Goal: Find contact information: Find contact information

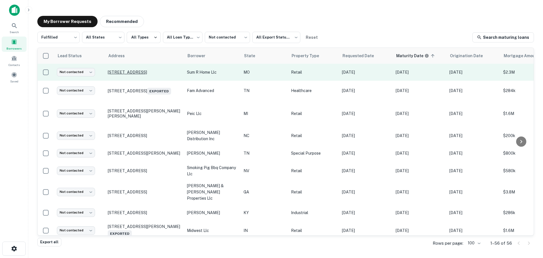
click at [133, 70] on p "[STREET_ADDRESS]" at bounding box center [145, 72] width 74 height 5
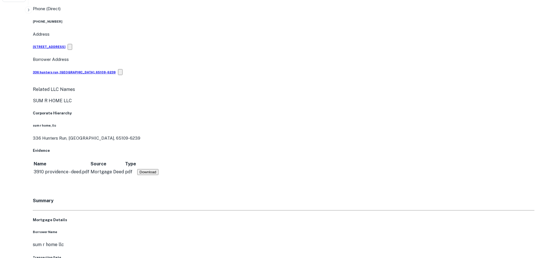
scroll to position [255, 0]
drag, startPoint x: 492, startPoint y: 199, endPoint x: 483, endPoint y: 186, distance: 15.1
drag, startPoint x: 487, startPoint y: 194, endPoint x: 405, endPoint y: 163, distance: 87.9
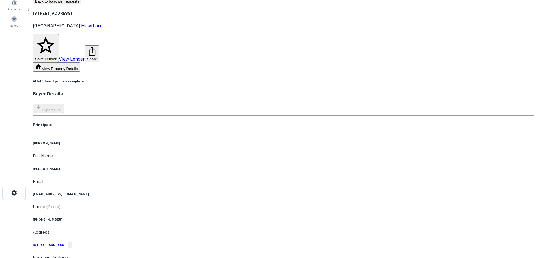
scroll to position [28, 0]
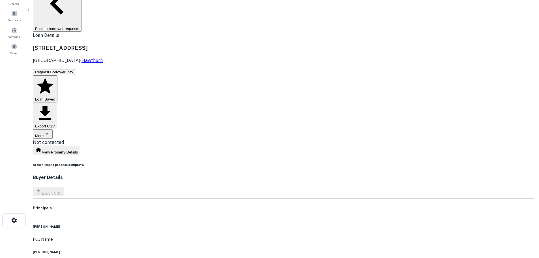
copy h6 "[PHONE_NUMBER]"
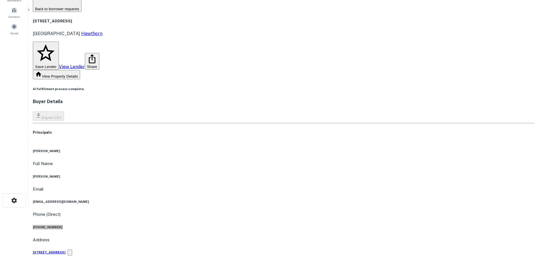
scroll to position [0, 0]
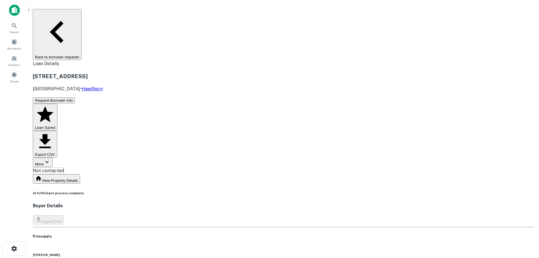
click at [82, 15] on button "Back to borrower requests" at bounding box center [57, 34] width 49 height 51
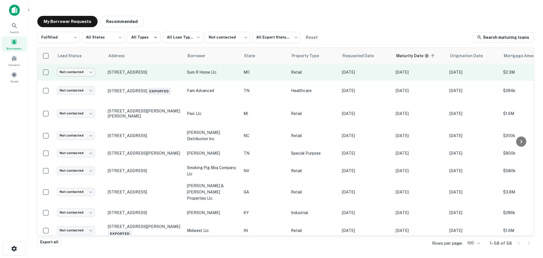
click at [86, 71] on body "**********" at bounding box center [271, 129] width 543 height 258
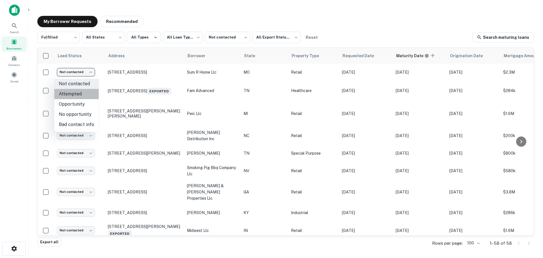
click at [81, 93] on li "Attempted" at bounding box center [76, 94] width 44 height 10
type input "*********"
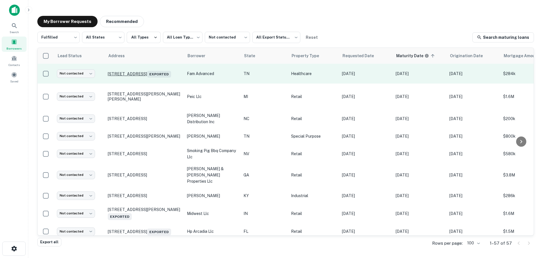
click at [138, 70] on p "[STREET_ADDRESS] Exported" at bounding box center [145, 74] width 74 height 8
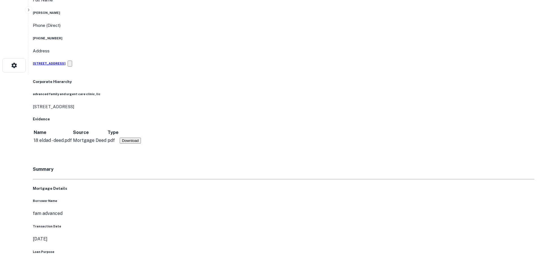
scroll to position [198, 0]
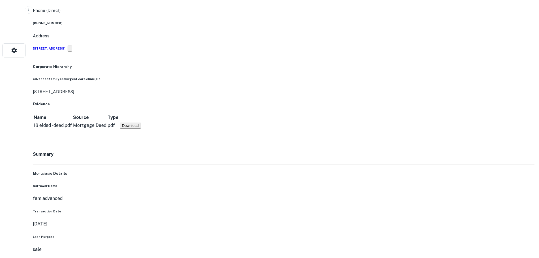
drag, startPoint x: 485, startPoint y: 202, endPoint x: 372, endPoint y: 162, distance: 119.1
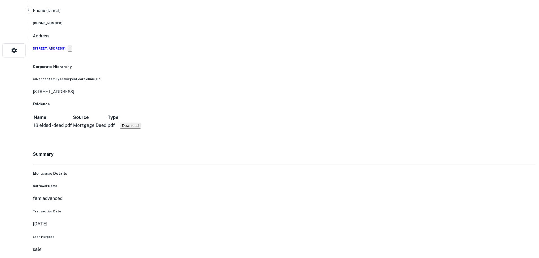
copy h5 "[STREET_ADDRESS]"
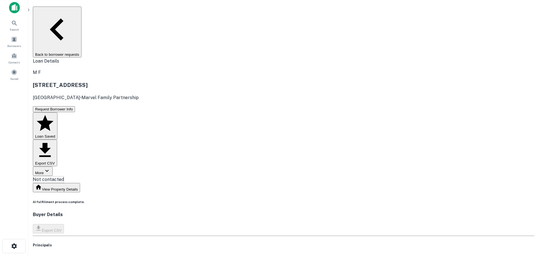
scroll to position [0, 0]
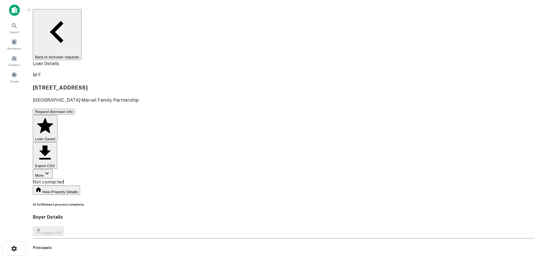
click at [82, 12] on button "Back to borrower requests" at bounding box center [57, 34] width 49 height 51
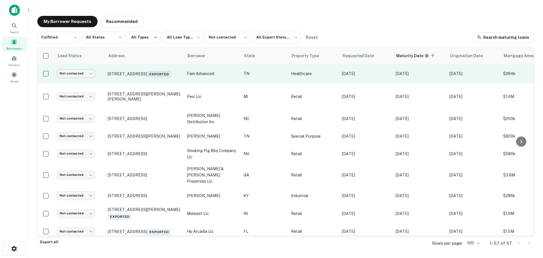
click at [75, 70] on body "**********" at bounding box center [271, 129] width 543 height 258
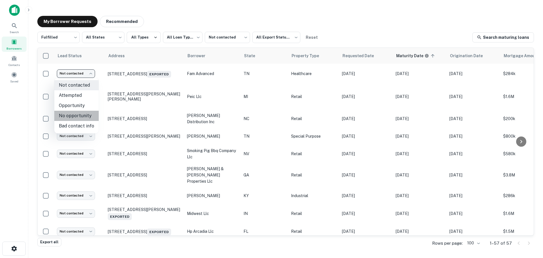
click at [77, 113] on li "No opportunity" at bounding box center [76, 116] width 44 height 10
type input "**********"
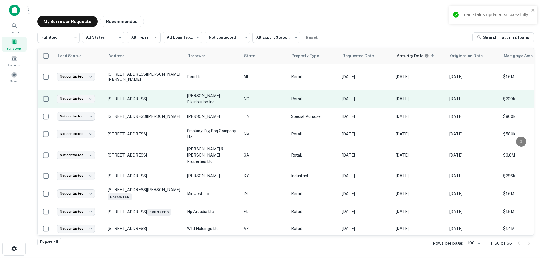
click at [129, 96] on p "[STREET_ADDRESS]" at bounding box center [145, 98] width 74 height 5
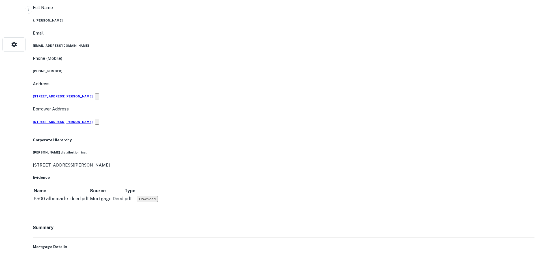
scroll to position [226, 0]
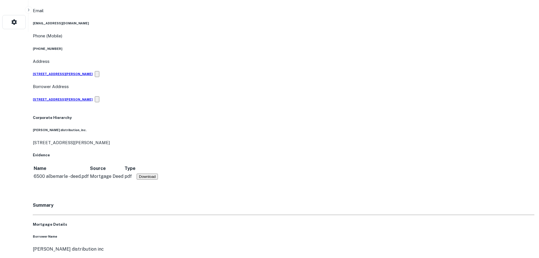
drag, startPoint x: 490, startPoint y: 201, endPoint x: 382, endPoint y: 159, distance: 115.9
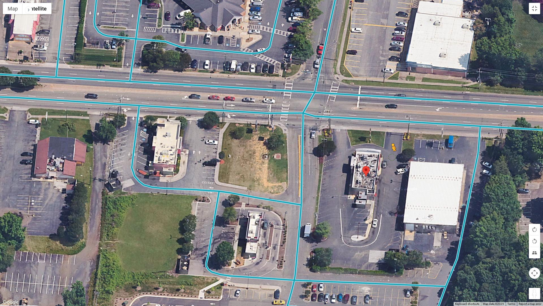
drag, startPoint x: 533, startPoint y: 294, endPoint x: 391, endPoint y: 152, distance: 201.3
click at [391, 152] on div "To activate drag with keyboard, press Alt + Enter. Once in keyboard drag state,…" at bounding box center [271, 153] width 543 height 306
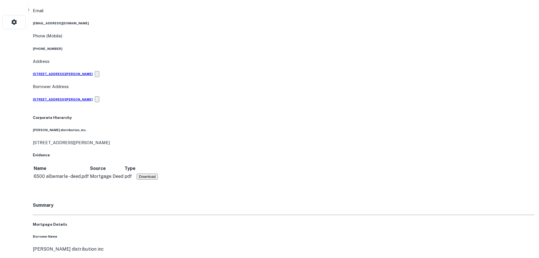
copy h5 "[STREET_ADDRESS]"
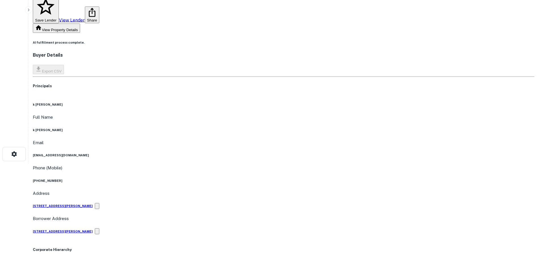
scroll to position [85, 0]
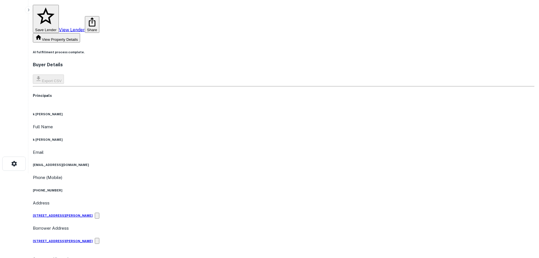
click at [262, 188] on h6 "[PHONE_NUMBER]" at bounding box center [284, 190] width 502 height 5
copy h6 "[PHONE_NUMBER]"
click at [228, 174] on div "Phone (Mobile) [PHONE_NUMBER]" at bounding box center [284, 183] width 502 height 18
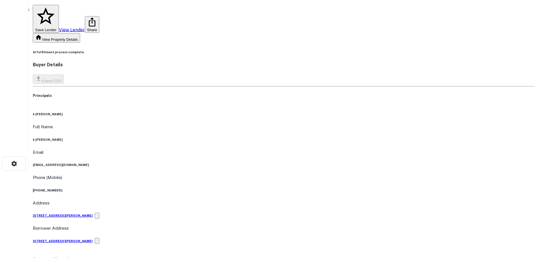
click at [228, 174] on div "Phone (Mobile) [PHONE_NUMBER]" at bounding box center [284, 183] width 502 height 18
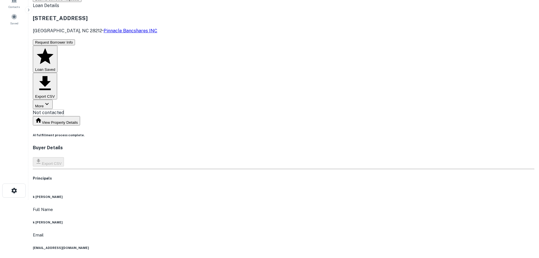
scroll to position [0, 0]
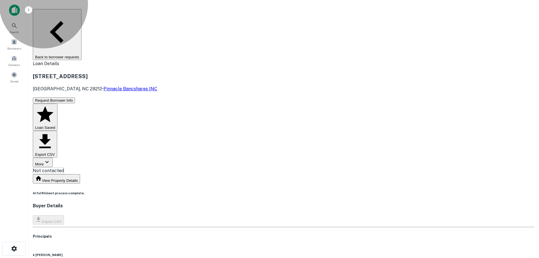
click at [82, 13] on button "Back to borrower requests" at bounding box center [57, 34] width 49 height 51
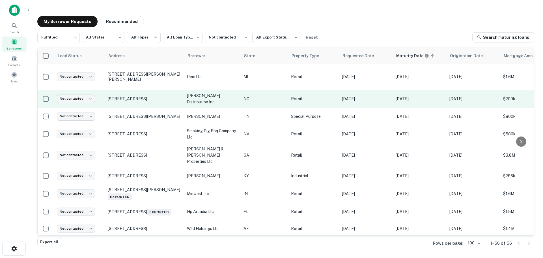
click at [83, 94] on body "**********" at bounding box center [271, 129] width 543 height 258
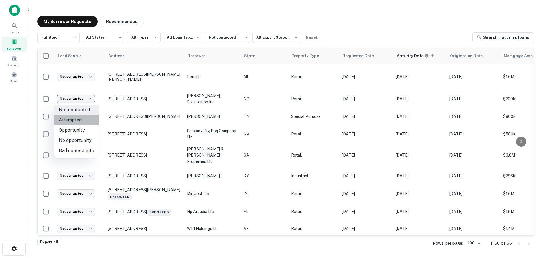
click at [84, 121] on li "Attempted" at bounding box center [76, 120] width 44 height 10
type input "*********"
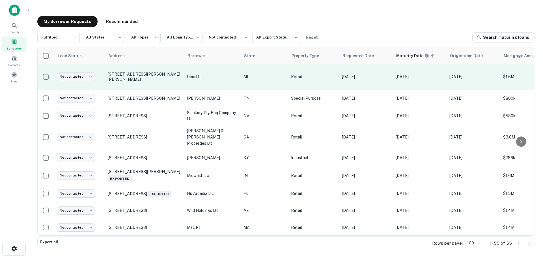
click at [118, 77] on p "[STREET_ADDRESS][PERSON_NAME][PERSON_NAME]" at bounding box center [145, 77] width 74 height 10
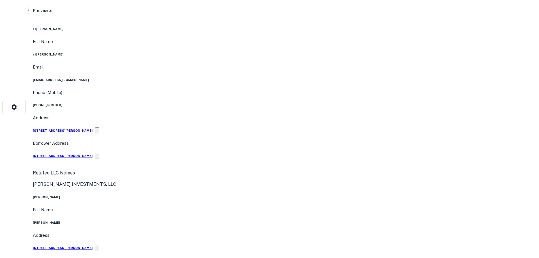
scroll to position [255, 0]
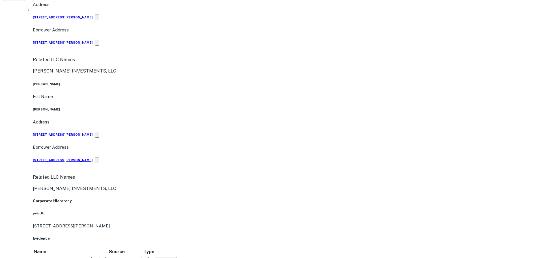
drag, startPoint x: 489, startPoint y: 192, endPoint x: 385, endPoint y: 169, distance: 105.9
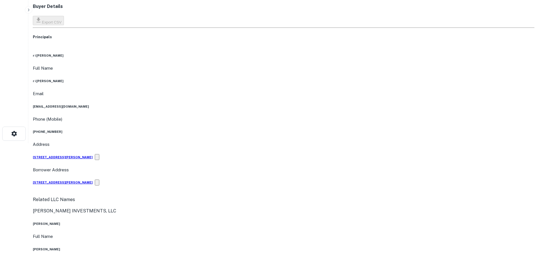
scroll to position [113, 0]
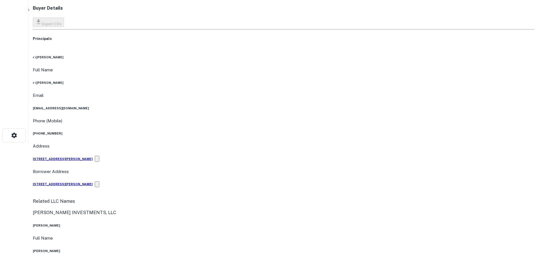
click at [251, 131] on h6 "[PHONE_NUMBER]" at bounding box center [284, 133] width 502 height 5
copy h6 "[PHONE_NUMBER]"
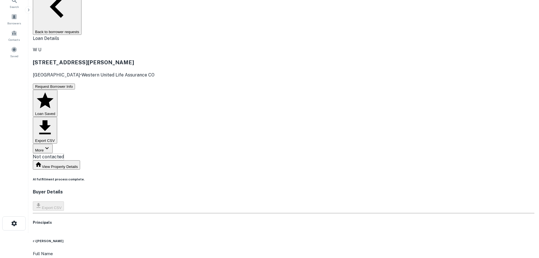
scroll to position [0, 0]
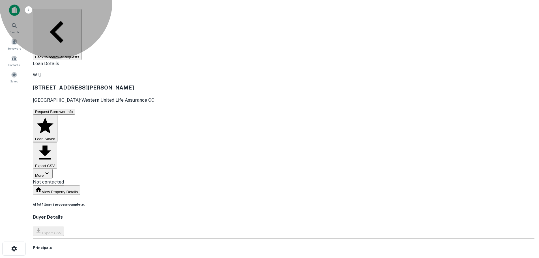
click at [82, 11] on button "Back to borrower requests" at bounding box center [57, 34] width 49 height 51
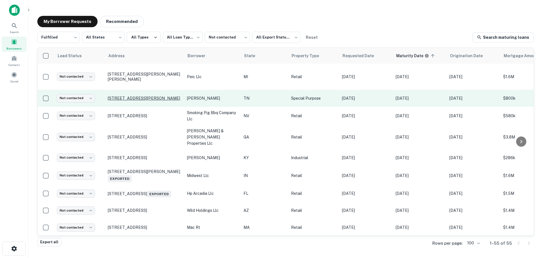
click at [122, 97] on p "[STREET_ADDRESS][PERSON_NAME]" at bounding box center [145, 98] width 74 height 5
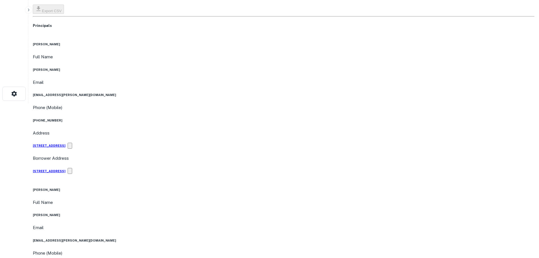
scroll to position [226, 0]
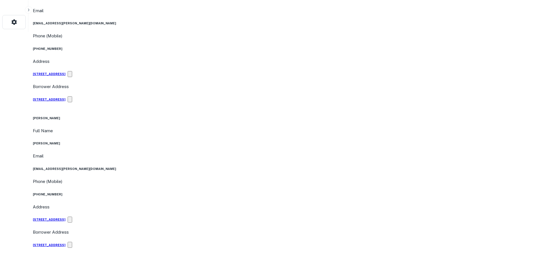
copy h5 "[STREET_ADDRESS][PERSON_NAME]"
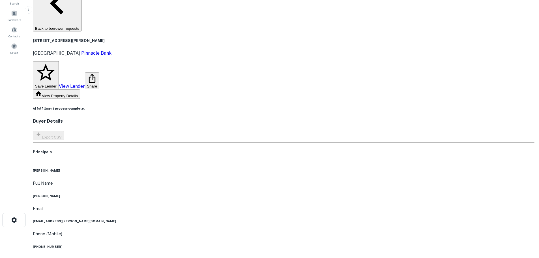
scroll to position [28, 0]
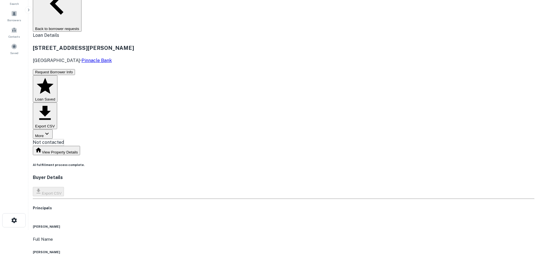
copy h6 "[PHONE_NUMBER]"
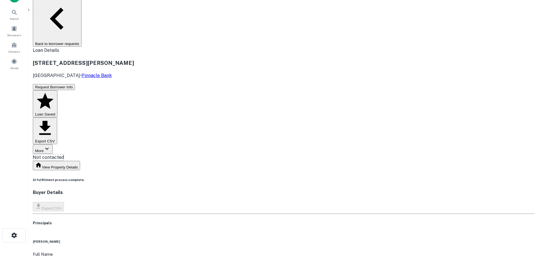
scroll to position [0, 0]
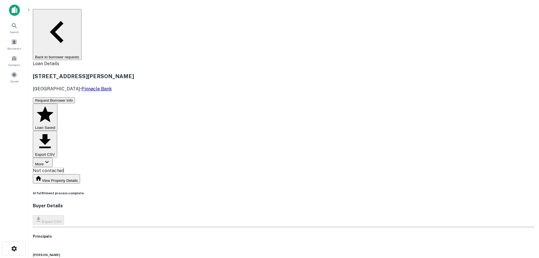
click at [82, 16] on button "Back to borrower requests" at bounding box center [57, 34] width 49 height 51
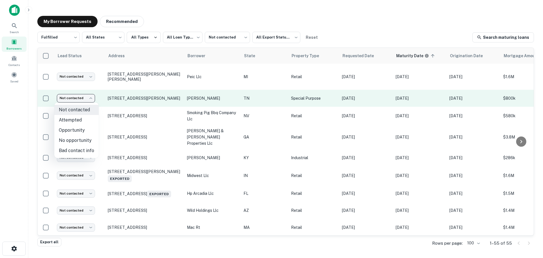
click at [83, 99] on body "**********" at bounding box center [271, 129] width 543 height 258
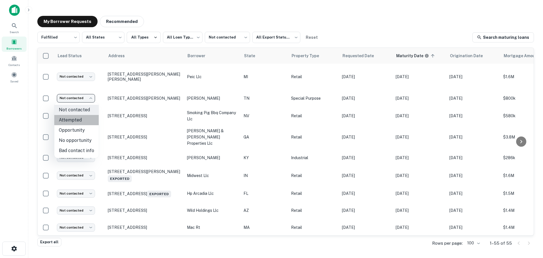
click at [83, 117] on li "Attempted" at bounding box center [76, 120] width 44 height 10
type input "*********"
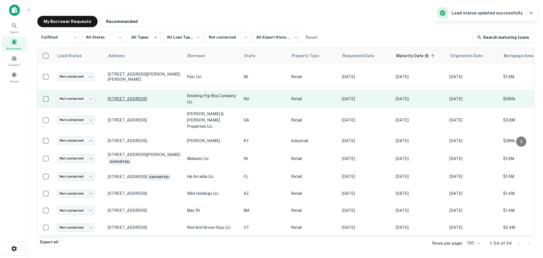
click at [137, 97] on p "[STREET_ADDRESS]" at bounding box center [145, 98] width 74 height 5
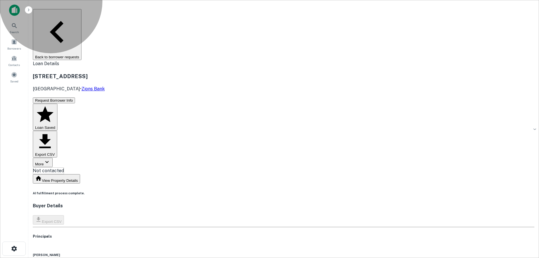
click at [82, 10] on button "Back to borrower requests" at bounding box center [57, 34] width 49 height 51
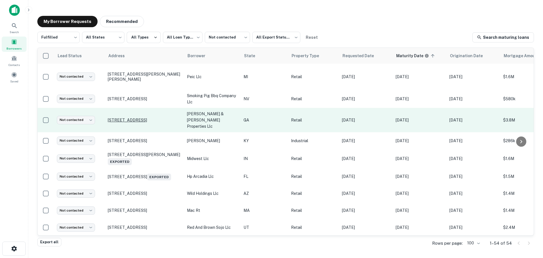
click at [128, 117] on p "[STREET_ADDRESS]" at bounding box center [145, 119] width 74 height 5
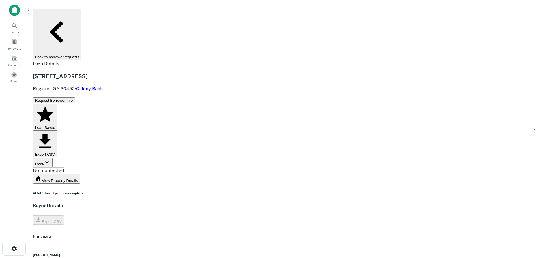
click at [166, 72] on h3 "[STREET_ADDRESS]" at bounding box center [284, 76] width 502 height 8
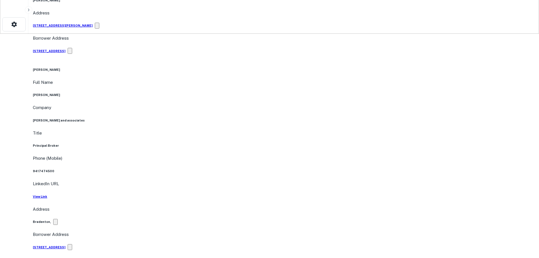
scroll to position [311, 0]
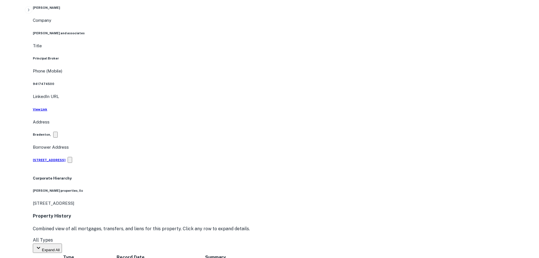
drag, startPoint x: 487, startPoint y: 192, endPoint x: 405, endPoint y: 168, distance: 85.3
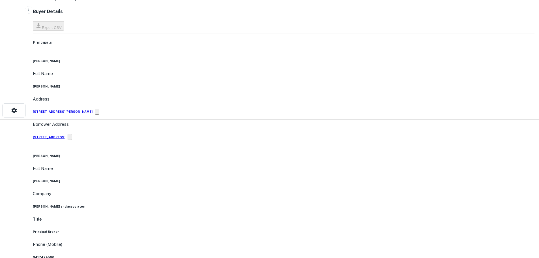
scroll to position [57, 0]
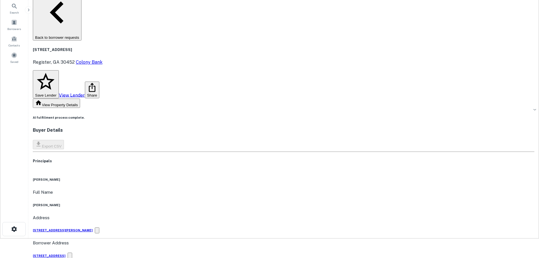
scroll to position [0, 0]
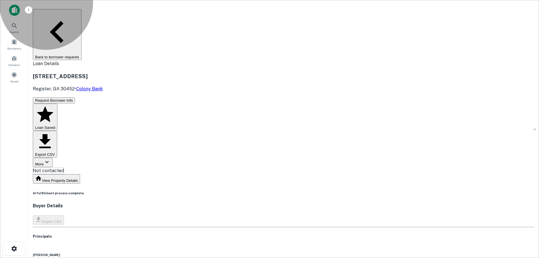
click at [82, 12] on button "Back to borrower requests" at bounding box center [57, 34] width 49 height 51
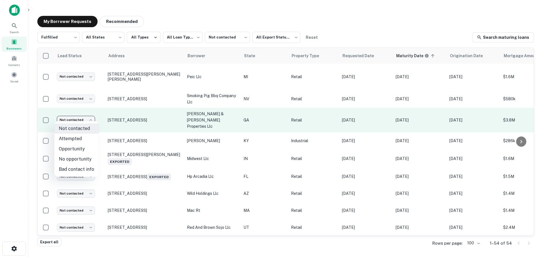
click at [92, 114] on body "**********" at bounding box center [271, 129] width 543 height 258
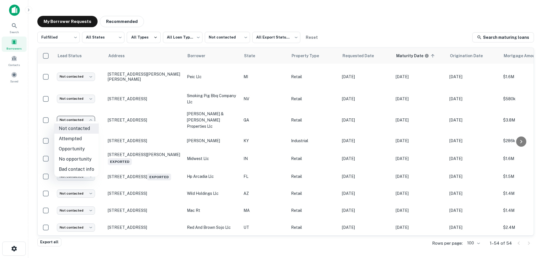
click at [90, 142] on li "Attempted" at bounding box center [76, 139] width 44 height 10
type input "*********"
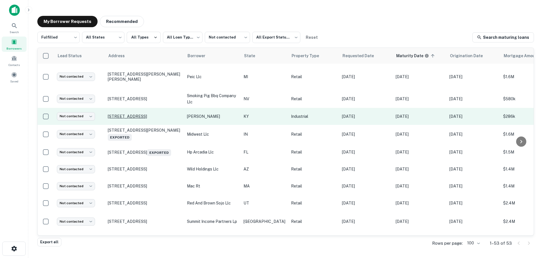
click at [149, 118] on p "[STREET_ADDRESS]" at bounding box center [145, 116] width 74 height 5
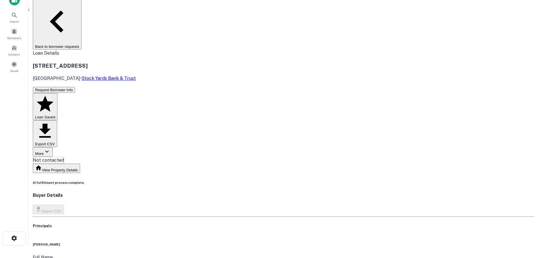
scroll to position [28, 0]
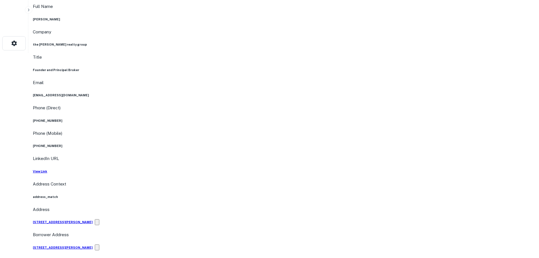
scroll to position [283, 0]
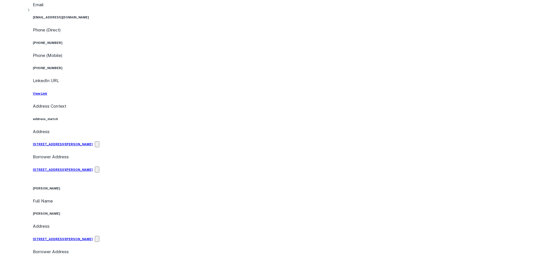
drag, startPoint x: 482, startPoint y: 213, endPoint x: 397, endPoint y: 187, distance: 88.8
drag, startPoint x: 483, startPoint y: 212, endPoint x: 388, endPoint y: 190, distance: 97.2
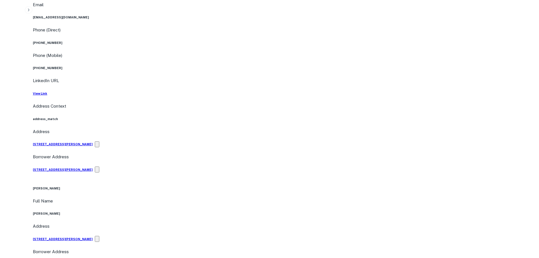
copy h5 "[STREET_ADDRESS]"
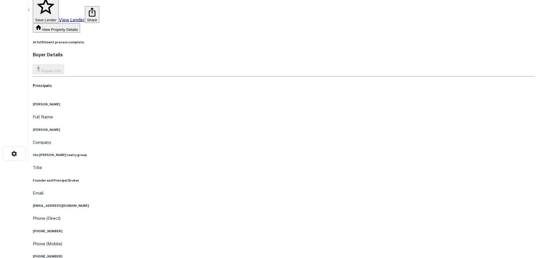
scroll to position [85, 0]
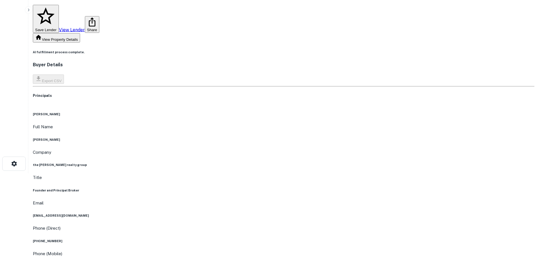
click at [265, 239] on h6 "[PHONE_NUMBER]" at bounding box center [284, 241] width 502 height 5
copy h6 "[PHONE_NUMBER]"
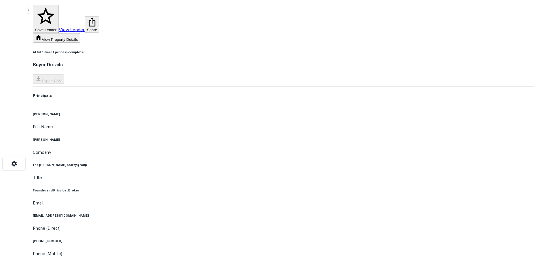
copy h6 "[PHONE_NUMBER]"
click at [258, 225] on div "Phone (Direct) [PHONE_NUMBER]" at bounding box center [284, 234] width 502 height 18
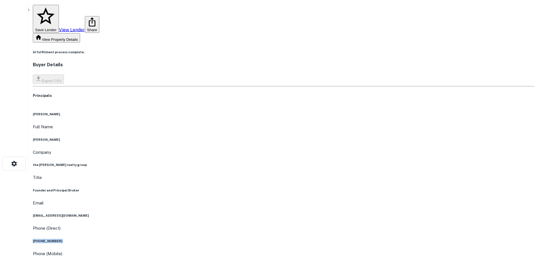
click at [258, 225] on div "Phone (Direct) [PHONE_NUMBER]" at bounding box center [284, 234] width 502 height 18
drag, startPoint x: 245, startPoint y: 52, endPoint x: 279, endPoint y: 49, distance: 34.6
click at [279, 123] on div "Full Name [PERSON_NAME]" at bounding box center [284, 132] width 502 height 18
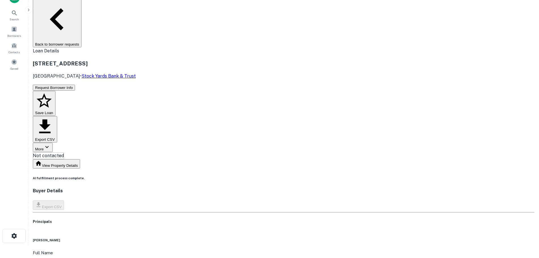
scroll to position [0, 0]
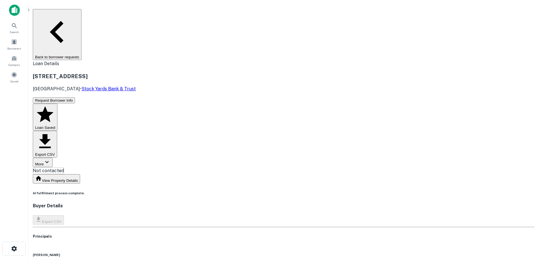
click at [82, 19] on button "Back to borrower requests" at bounding box center [57, 34] width 49 height 51
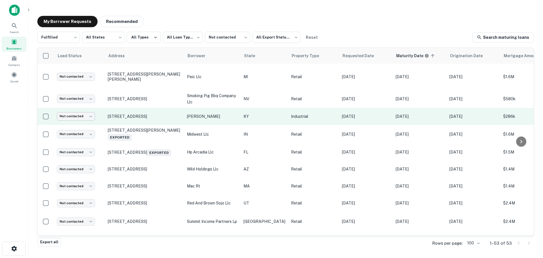
click at [88, 114] on body "**********" at bounding box center [271, 129] width 543 height 258
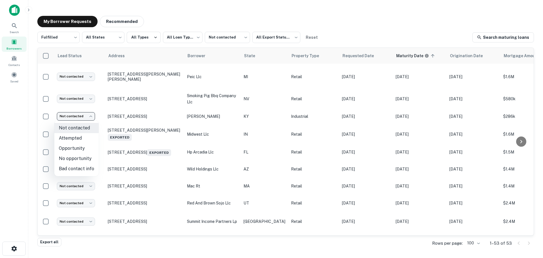
click at [81, 172] on li "Bad contact info" at bounding box center [76, 169] width 44 height 10
type input "**********"
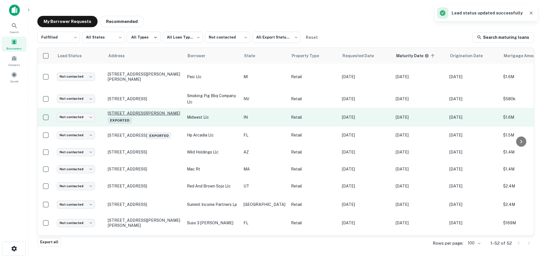
click at [118, 118] on p "[STREET_ADDRESS][PERSON_NAME] Exported" at bounding box center [145, 117] width 74 height 13
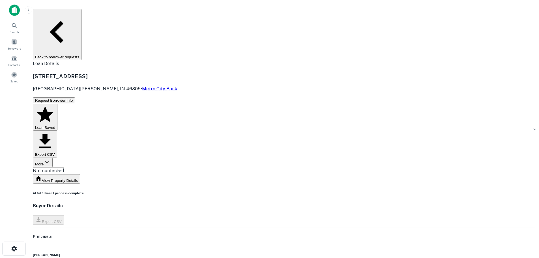
click at [146, 72] on h3 "[STREET_ADDRESS]" at bounding box center [284, 76] width 502 height 8
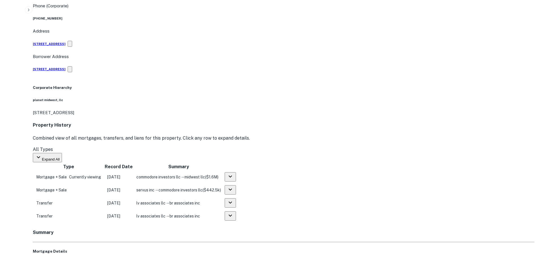
scroll to position [283, 0]
drag, startPoint x: 489, startPoint y: 224, endPoint x: 394, endPoint y: 176, distance: 106.1
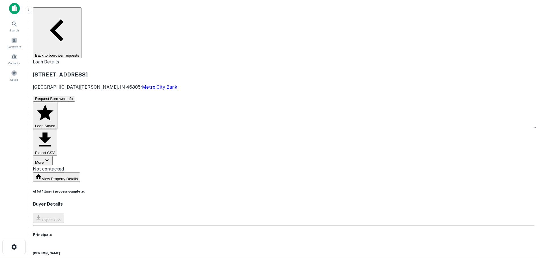
scroll to position [0, 0]
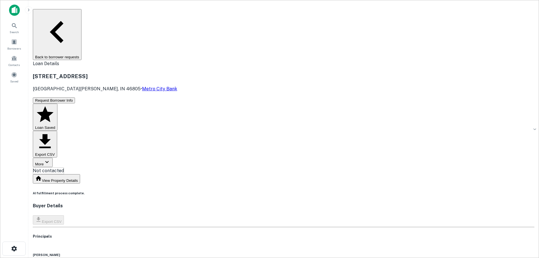
click at [82, 12] on button "Back to borrower requests" at bounding box center [57, 34] width 49 height 51
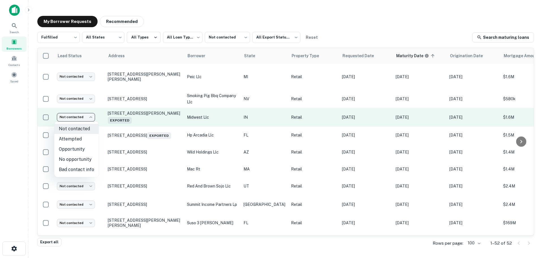
click at [71, 117] on body "**********" at bounding box center [271, 129] width 543 height 258
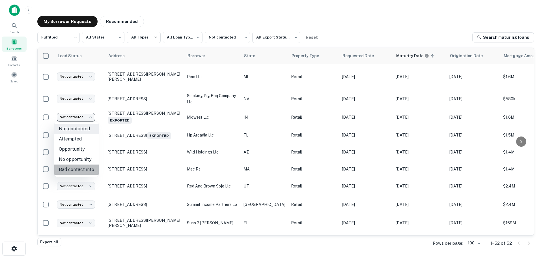
click at [85, 171] on li "Bad contact info" at bounding box center [76, 169] width 44 height 10
type input "**********"
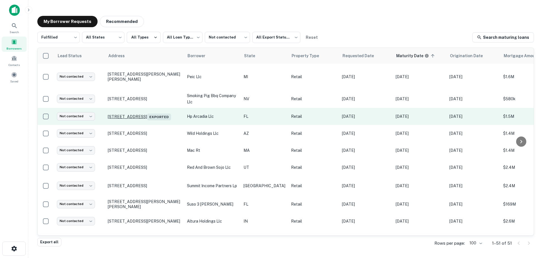
click at [146, 112] on p "[STREET_ADDRESS] Exported" at bounding box center [145, 116] width 74 height 8
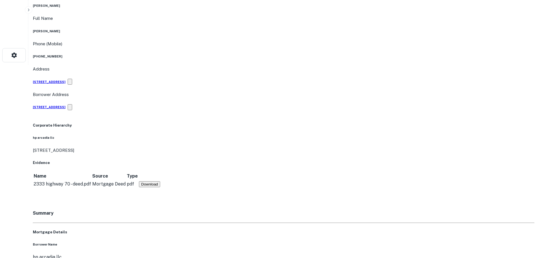
scroll to position [198, 0]
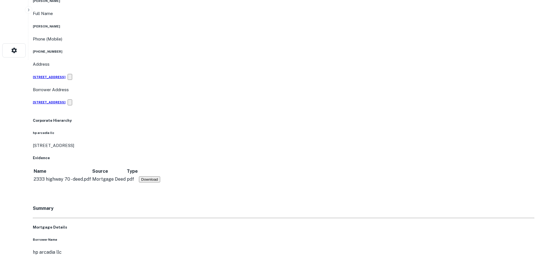
drag, startPoint x: 486, startPoint y: 212, endPoint x: 391, endPoint y: 168, distance: 104.2
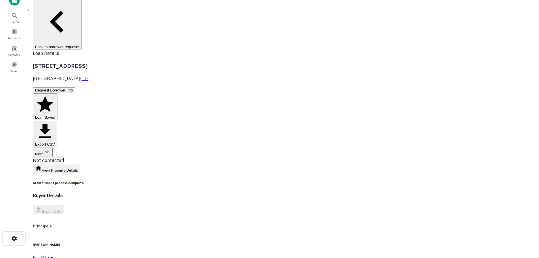
scroll to position [0, 0]
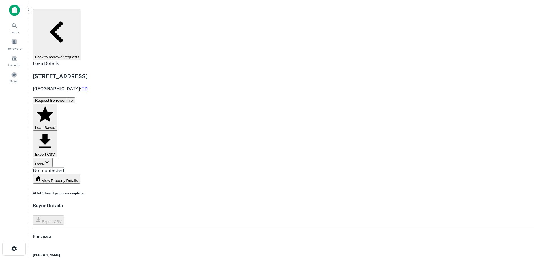
click at [82, 15] on button "Back to borrower requests" at bounding box center [57, 34] width 49 height 51
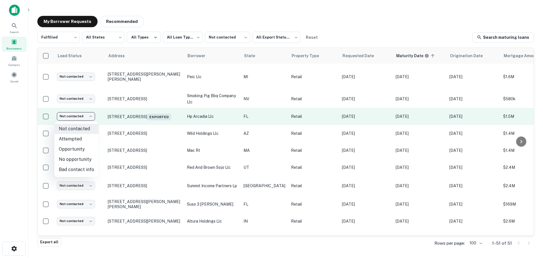
click at [81, 117] on body "**********" at bounding box center [271, 129] width 543 height 258
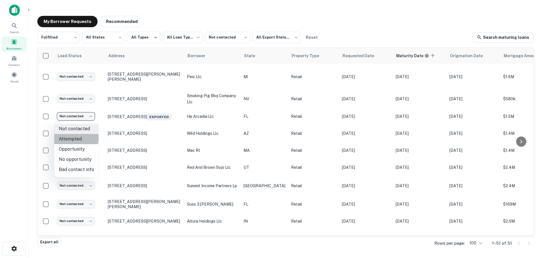
click at [74, 138] on li "Attempted" at bounding box center [76, 139] width 44 height 10
type input "*********"
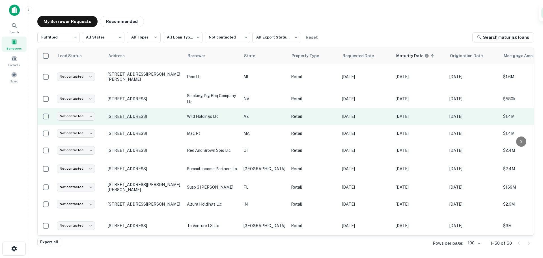
click at [139, 114] on p "[STREET_ADDRESS]" at bounding box center [145, 116] width 74 height 5
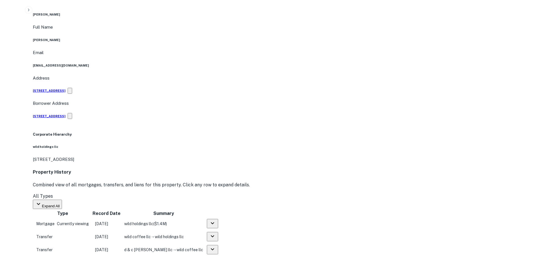
scroll to position [368, 0]
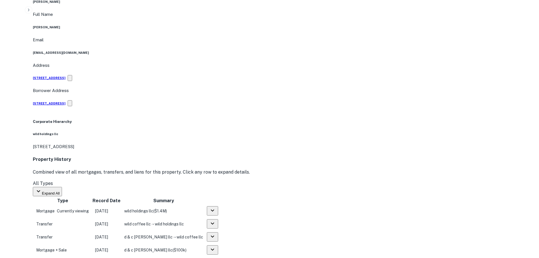
drag, startPoint x: 481, startPoint y: 136, endPoint x: 395, endPoint y: 109, distance: 90.8
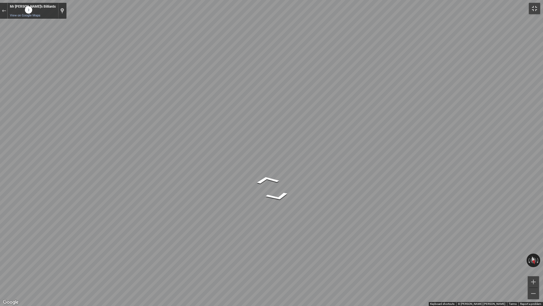
click at [535, 8] on button "Toggle fullscreen view" at bounding box center [534, 8] width 11 height 11
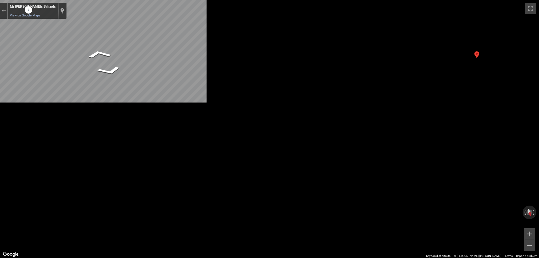
scroll to position [0, 0]
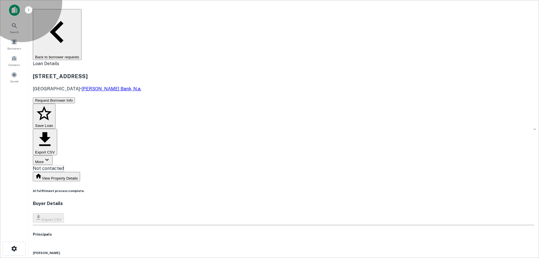
click at [82, 11] on button "Back to borrower requests" at bounding box center [57, 34] width 49 height 51
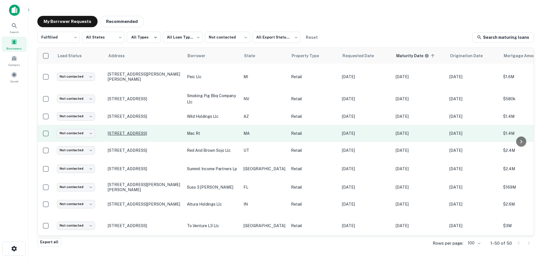
click at [143, 131] on p "[STREET_ADDRESS]" at bounding box center [145, 133] width 74 height 5
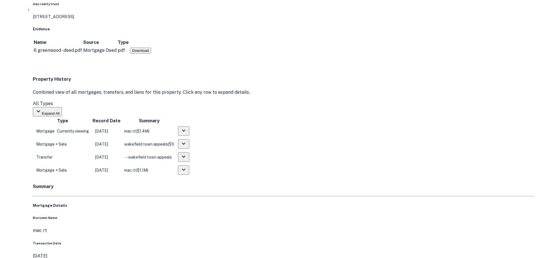
scroll to position [425, 0]
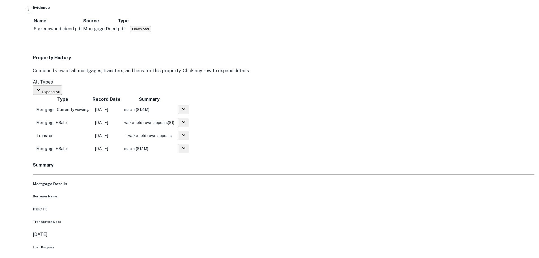
drag, startPoint x: 489, startPoint y: 150, endPoint x: 421, endPoint y: 125, distance: 72.5
drag, startPoint x: 457, startPoint y: 113, endPoint x: 256, endPoint y: 107, distance: 200.2
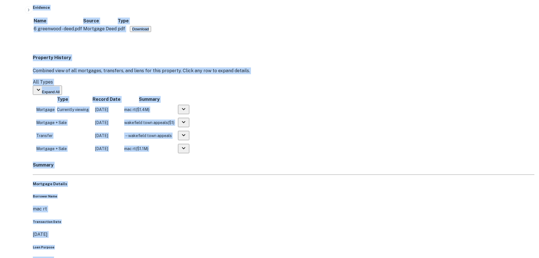
drag, startPoint x: 515, startPoint y: 121, endPoint x: 268, endPoint y: 104, distance: 247.4
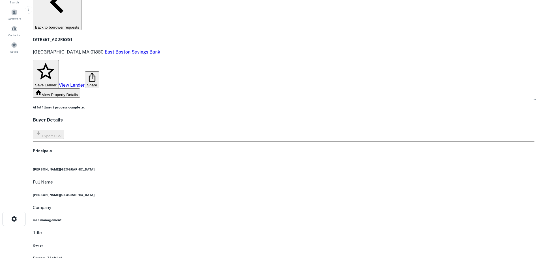
scroll to position [28, 0]
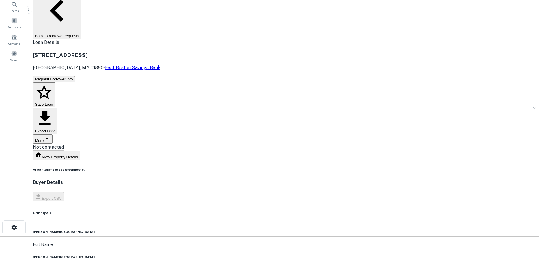
scroll to position [0, 0]
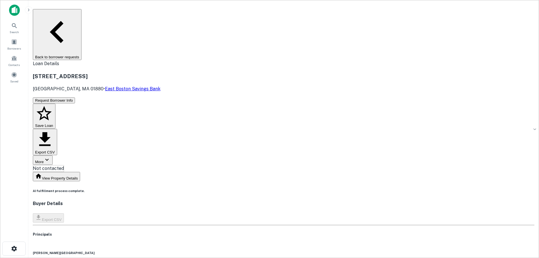
click at [82, 16] on button "Back to borrower requests" at bounding box center [57, 34] width 49 height 51
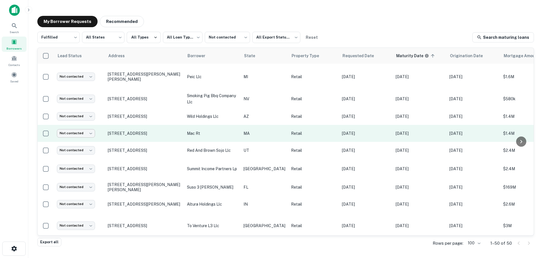
click at [78, 134] on body "**********" at bounding box center [271, 129] width 543 height 258
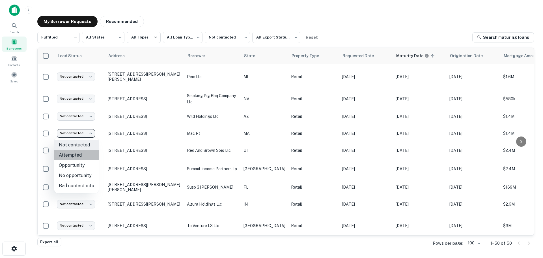
click at [80, 159] on li "Attempted" at bounding box center [76, 155] width 44 height 10
type input "*********"
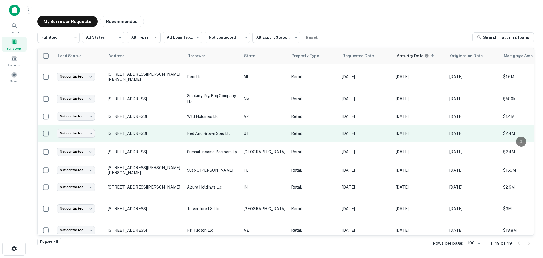
click at [163, 131] on p "[STREET_ADDRESS]" at bounding box center [145, 133] width 74 height 5
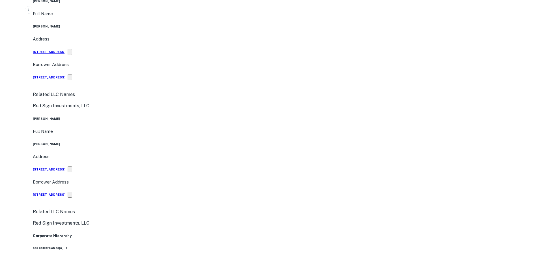
scroll to position [368, 0]
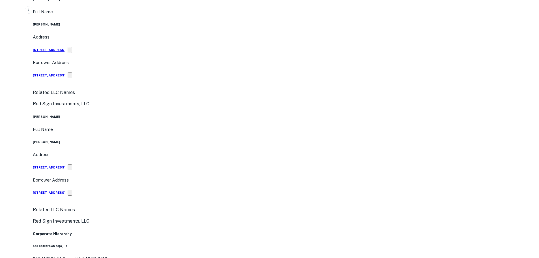
drag, startPoint x: 486, startPoint y: 162, endPoint x: 400, endPoint y: 122, distance: 95.7
drag, startPoint x: 486, startPoint y: 167, endPoint x: 393, endPoint y: 128, distance: 100.6
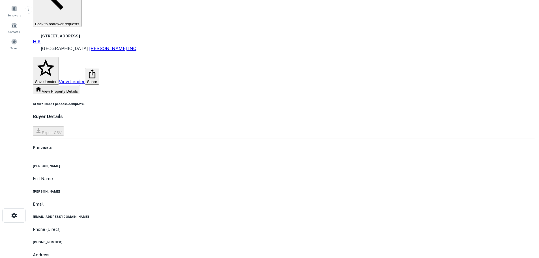
scroll to position [28, 0]
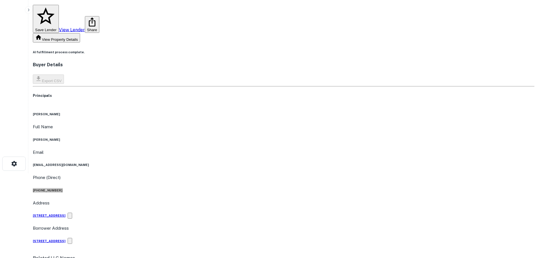
scroll to position [0, 0]
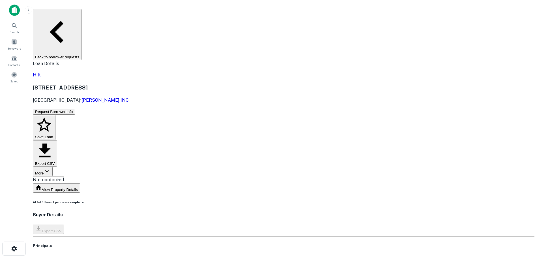
drag, startPoint x: 98, startPoint y: 13, endPoint x: 110, endPoint y: 35, distance: 25.1
click at [82, 13] on button "Back to borrower requests" at bounding box center [57, 34] width 49 height 51
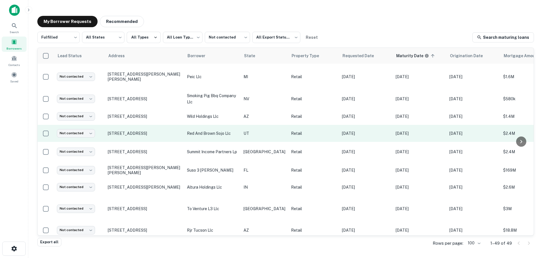
click at [83, 128] on td "Not contacted **** ​" at bounding box center [79, 133] width 51 height 17
click at [83, 130] on body "**********" at bounding box center [271, 129] width 543 height 258
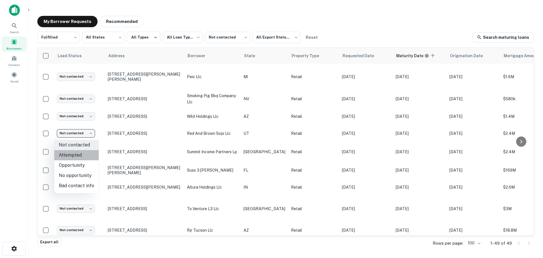
click at [83, 154] on li "Attempted" at bounding box center [76, 155] width 44 height 10
type input "*********"
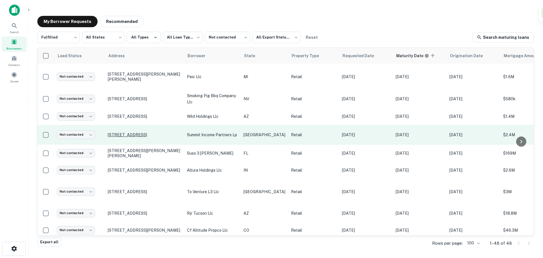
click at [121, 135] on p "[STREET_ADDRESS]" at bounding box center [145, 134] width 74 height 5
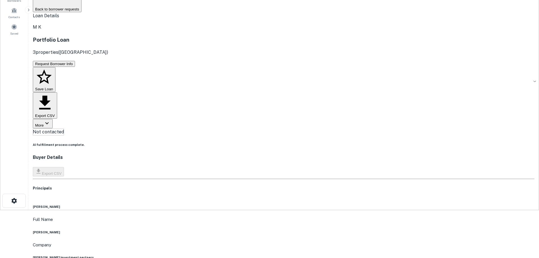
scroll to position [57, 0]
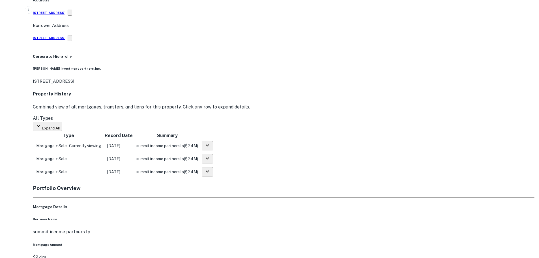
scroll to position [399, 0]
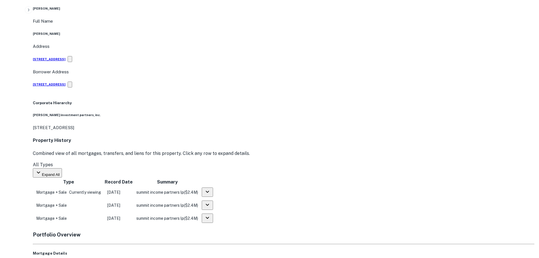
drag, startPoint x: 491, startPoint y: 169, endPoint x: 425, endPoint y: 116, distance: 84.6
drag, startPoint x: 488, startPoint y: 166, endPoint x: 417, endPoint y: 75, distance: 114.9
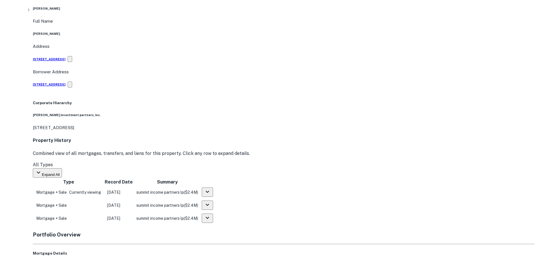
drag, startPoint x: 485, startPoint y: 169, endPoint x: 419, endPoint y: 66, distance: 121.8
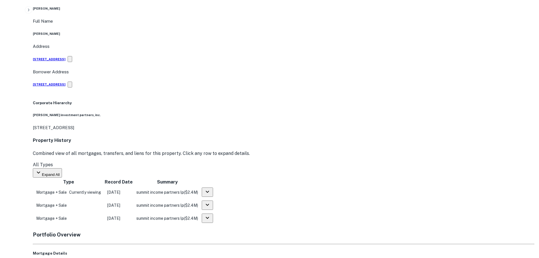
drag, startPoint x: 491, startPoint y: 165, endPoint x: 348, endPoint y: 148, distance: 144.2
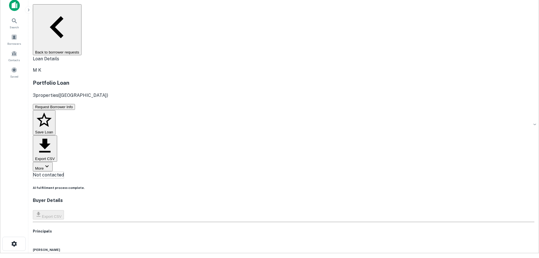
scroll to position [0, 0]
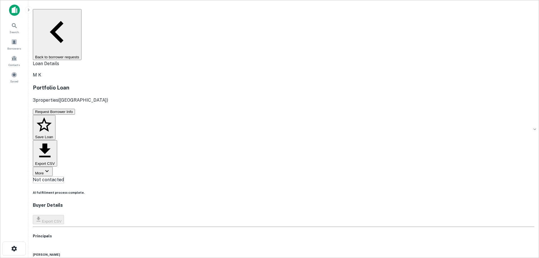
drag, startPoint x: 226, startPoint y: 191, endPoint x: 226, endPoint y: 194, distance: 2.9
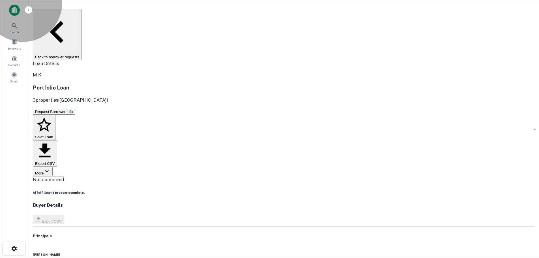
click at [82, 12] on button "Back to borrower requests" at bounding box center [57, 34] width 49 height 51
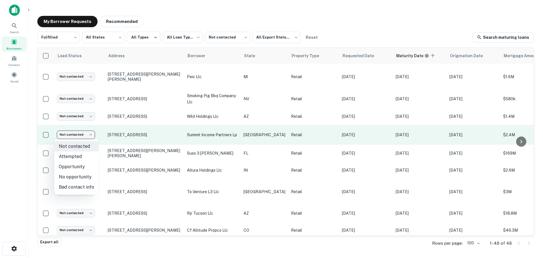
click at [83, 133] on body "**********" at bounding box center [271, 129] width 543 height 258
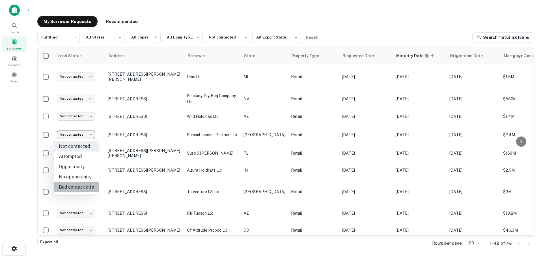
click at [83, 184] on li "Bad contact info" at bounding box center [76, 187] width 44 height 10
type input "**********"
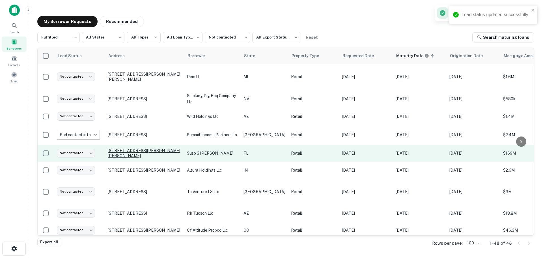
click at [125, 154] on p "[STREET_ADDRESS][PERSON_NAME][PERSON_NAME]" at bounding box center [145, 153] width 74 height 10
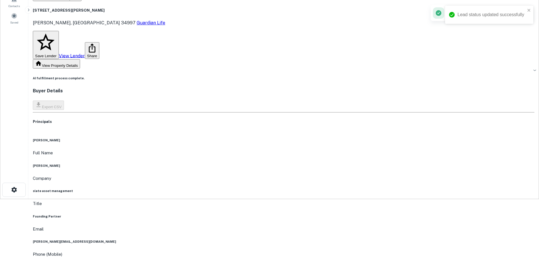
scroll to position [57, 0]
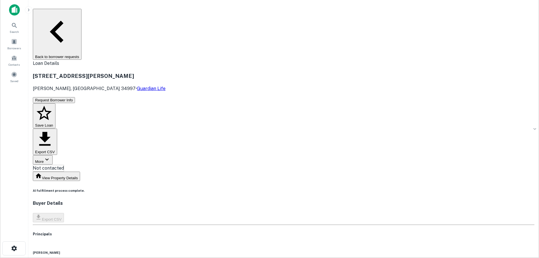
scroll to position [0, 0]
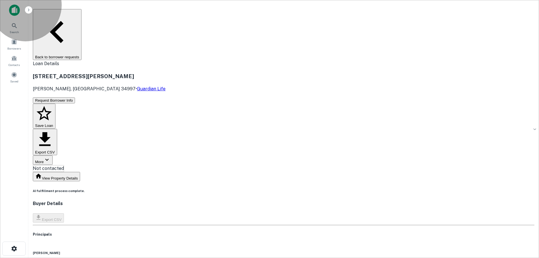
click at [82, 14] on button "Back to borrower requests" at bounding box center [57, 34] width 49 height 51
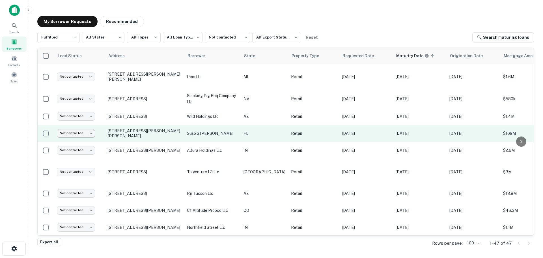
click at [78, 133] on body "**********" at bounding box center [271, 129] width 543 height 258
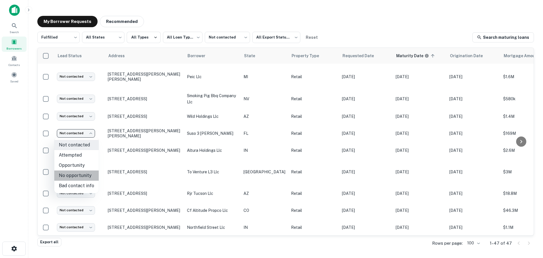
click at [86, 175] on li "No opportunity" at bounding box center [76, 175] width 44 height 10
type input "**********"
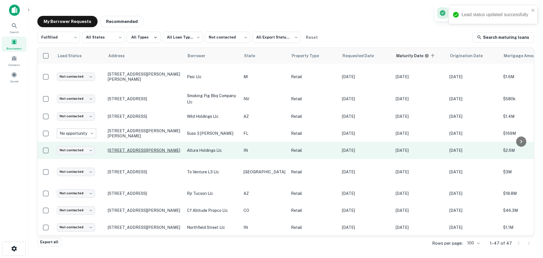
click at [154, 148] on p "[STREET_ADDRESS][PERSON_NAME]" at bounding box center [145, 150] width 74 height 5
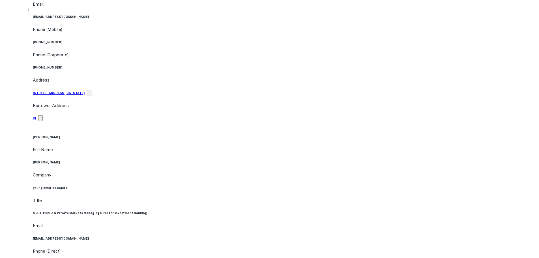
scroll to position [340, 0]
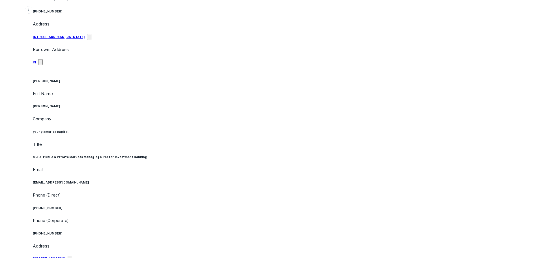
drag, startPoint x: 482, startPoint y: 204, endPoint x: 404, endPoint y: 154, distance: 93.0
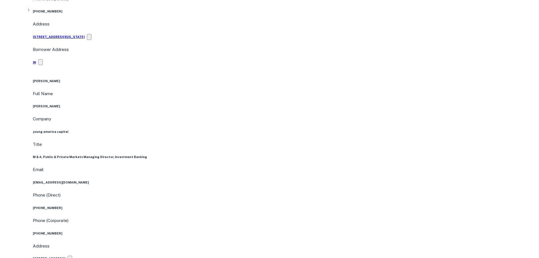
drag, startPoint x: 465, startPoint y: 165, endPoint x: 271, endPoint y: 161, distance: 193.9
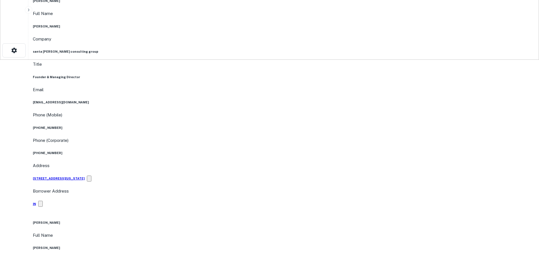
scroll to position [57, 0]
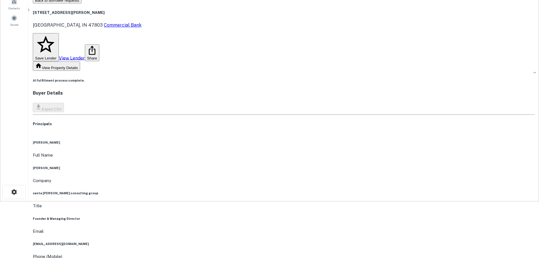
click at [260, 191] on h6 "santa [PERSON_NAME] consulting group" at bounding box center [284, 193] width 502 height 5
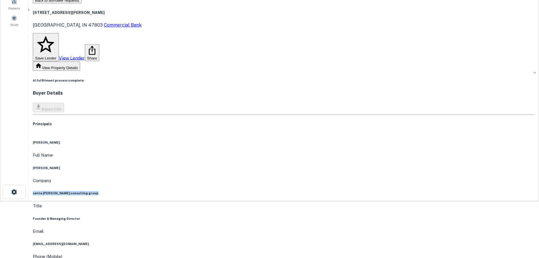
click at [260, 191] on h6 "santa [PERSON_NAME] consulting group" at bounding box center [284, 193] width 502 height 5
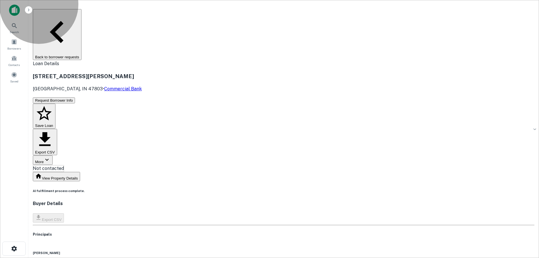
click at [82, 13] on button "Back to borrower requests" at bounding box center [57, 34] width 49 height 51
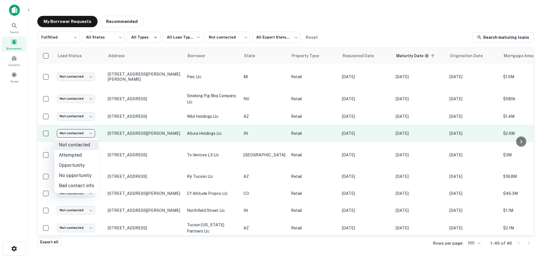
click at [79, 132] on body "**********" at bounding box center [271, 129] width 543 height 258
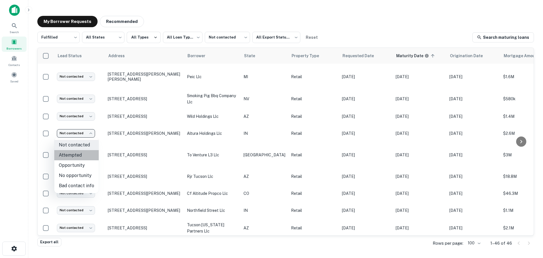
click at [80, 155] on li "Attempted" at bounding box center [76, 155] width 44 height 10
type input "*********"
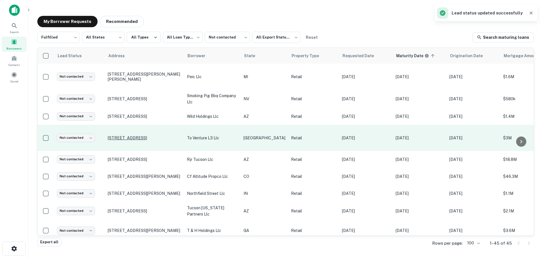
click at [129, 135] on p "[STREET_ADDRESS]" at bounding box center [145, 137] width 74 height 5
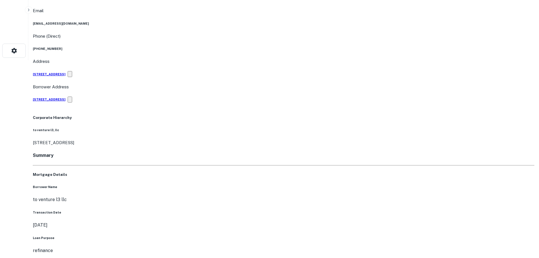
scroll to position [198, 0]
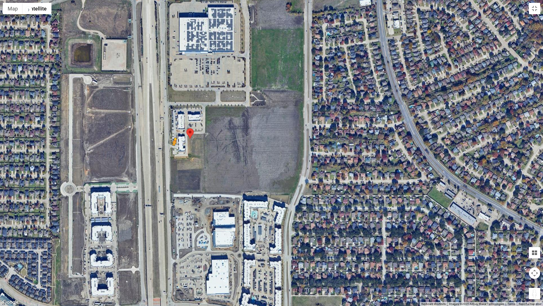
drag, startPoint x: 539, startPoint y: 292, endPoint x: 173, endPoint y: 151, distance: 391.9
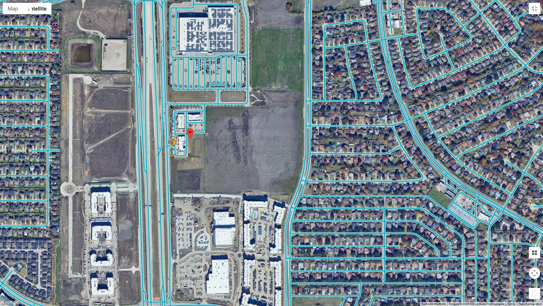
click at [173, 151] on div "To activate drag with keyboard, press Alt + Enter. Once in keyboard drag state,…" at bounding box center [271, 153] width 543 height 306
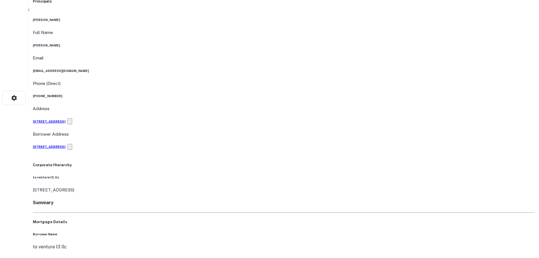
scroll to position [28, 0]
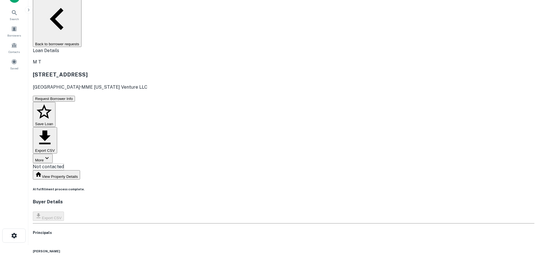
scroll to position [0, 0]
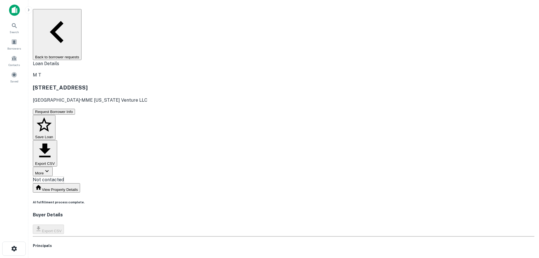
drag, startPoint x: 117, startPoint y: 15, endPoint x: 124, endPoint y: 76, distance: 61.0
click at [82, 15] on button "Back to borrower requests" at bounding box center [57, 34] width 49 height 51
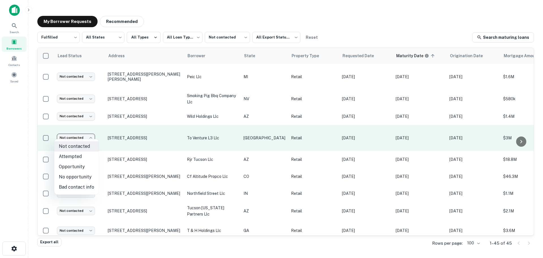
click at [90, 134] on body "**********" at bounding box center [271, 129] width 543 height 258
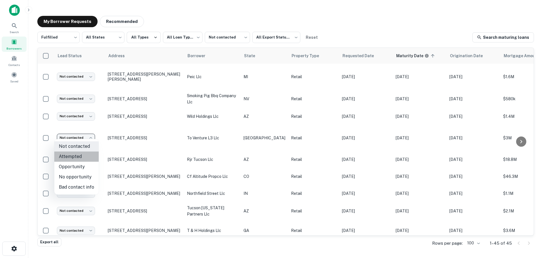
click at [86, 155] on li "Attempted" at bounding box center [76, 156] width 44 height 10
type input "*********"
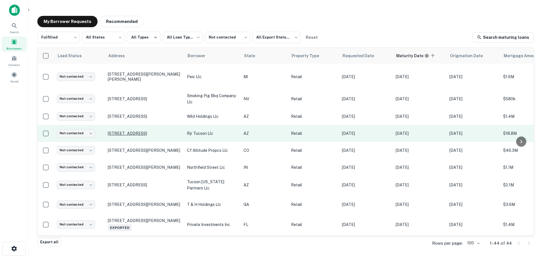
click at [141, 132] on p "[STREET_ADDRESS]" at bounding box center [145, 133] width 74 height 5
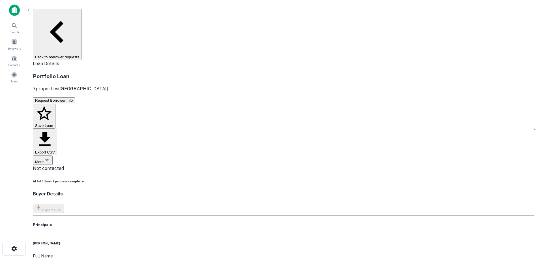
click at [82, 12] on button "Back to borrower requests" at bounding box center [57, 34] width 49 height 51
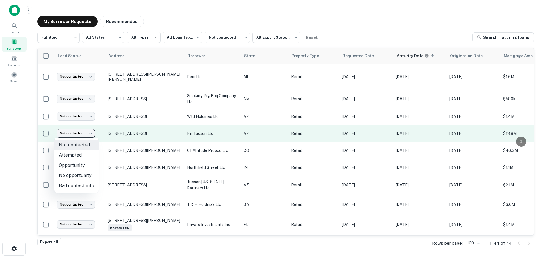
click at [86, 131] on body "**********" at bounding box center [271, 129] width 543 height 258
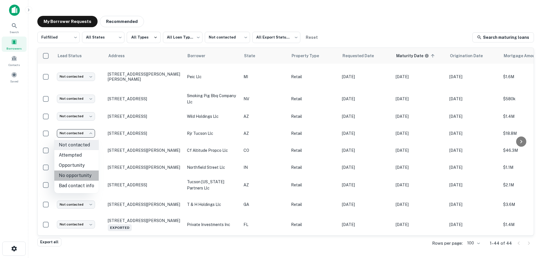
click at [82, 177] on li "No opportunity" at bounding box center [76, 175] width 44 height 10
type input "**********"
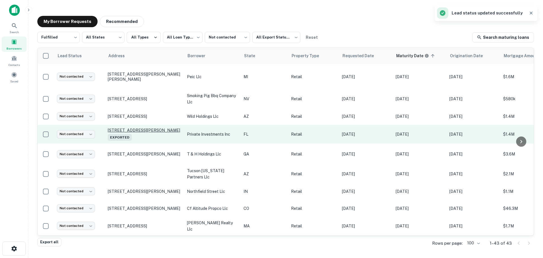
click at [134, 128] on p "[STREET_ADDRESS] Exported" at bounding box center [145, 134] width 74 height 13
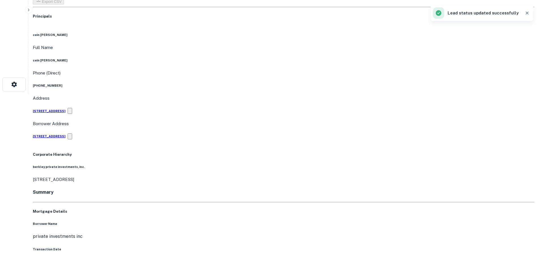
scroll to position [170, 0]
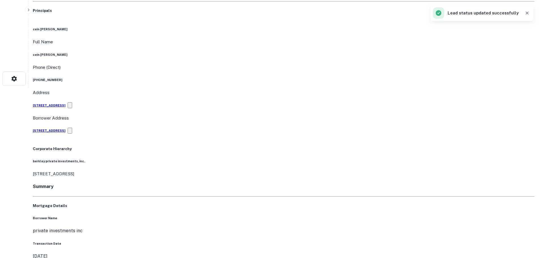
drag, startPoint x: 485, startPoint y: 189, endPoint x: 380, endPoint y: 150, distance: 112.1
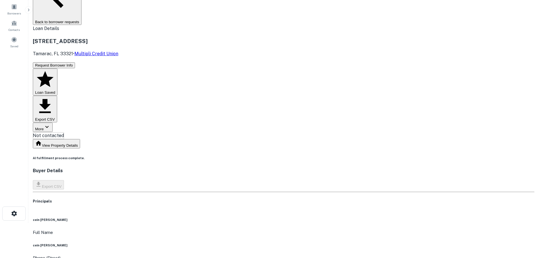
scroll to position [0, 0]
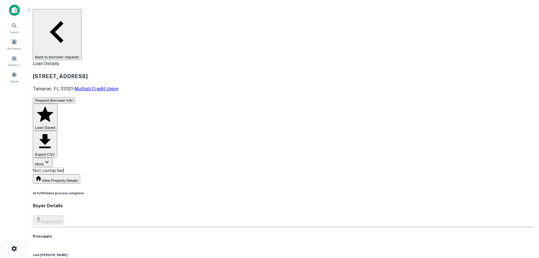
drag, startPoint x: 118, startPoint y: 12, endPoint x: 117, endPoint y: 31, distance: 19.3
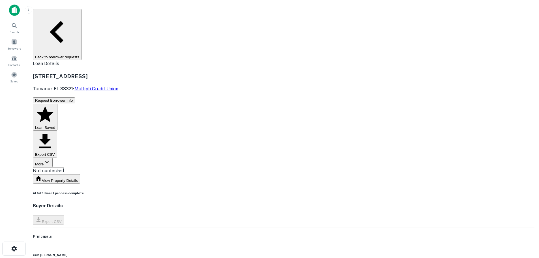
click at [82, 12] on button "Back to borrower requests" at bounding box center [57, 34] width 49 height 51
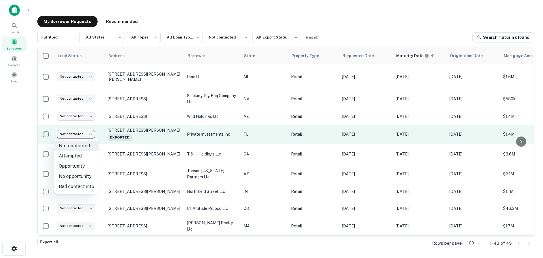
click at [82, 132] on body "**********" at bounding box center [271, 129] width 543 height 258
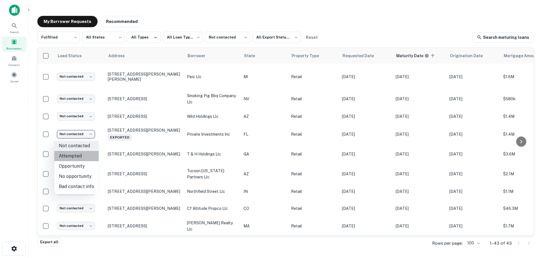
click at [84, 156] on li "Attempted" at bounding box center [76, 156] width 44 height 10
type input "*********"
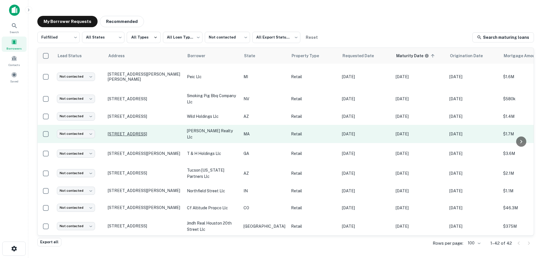
click at [135, 133] on p "[STREET_ADDRESS]" at bounding box center [145, 133] width 74 height 5
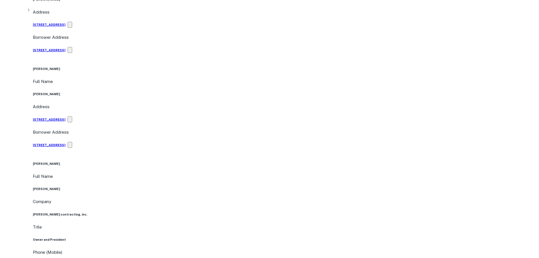
scroll to position [425, 0]
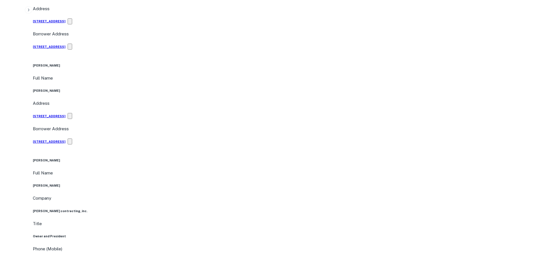
drag, startPoint x: 483, startPoint y: 150, endPoint x: 388, endPoint y: 128, distance: 97.2
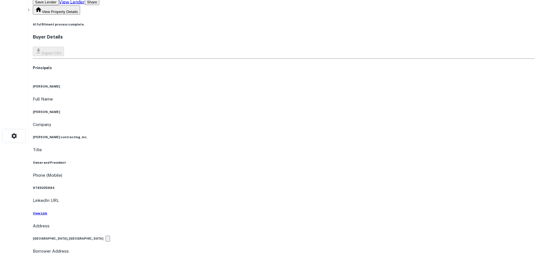
scroll to position [113, 0]
click at [266, 210] on h6 "View Link" at bounding box center [284, 212] width 502 height 5
click at [256, 185] on h6 "9789225884" at bounding box center [284, 187] width 502 height 5
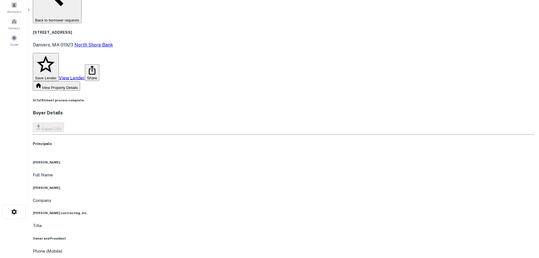
scroll to position [0, 0]
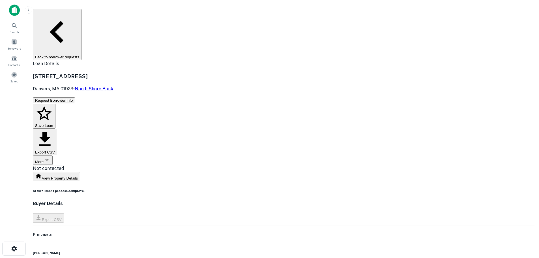
drag, startPoint x: 110, startPoint y: 15, endPoint x: 120, endPoint y: 25, distance: 14.6
click at [82, 15] on button "Back to borrower requests" at bounding box center [57, 34] width 49 height 51
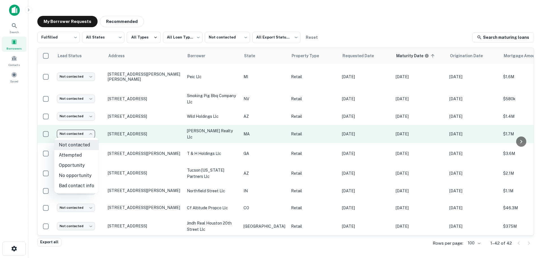
click at [81, 131] on body "**********" at bounding box center [271, 129] width 543 height 258
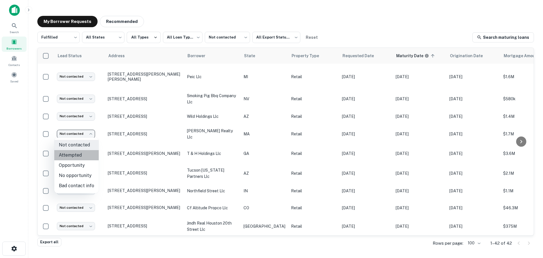
click at [85, 153] on li "Attempted" at bounding box center [76, 155] width 44 height 10
type input "*********"
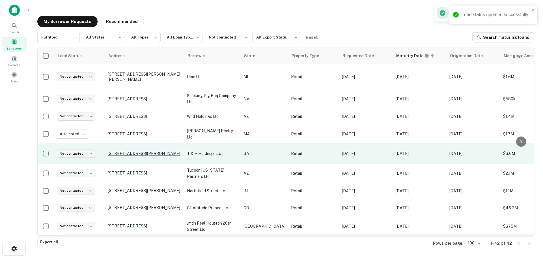
click at [133, 151] on p "[STREET_ADDRESS][PERSON_NAME]" at bounding box center [145, 153] width 74 height 5
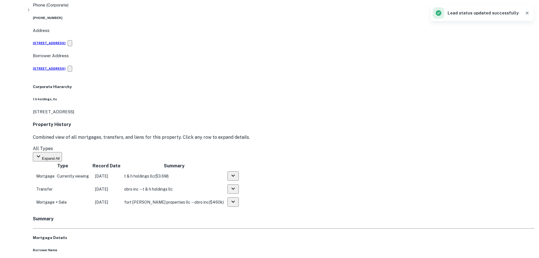
scroll to position [311, 0]
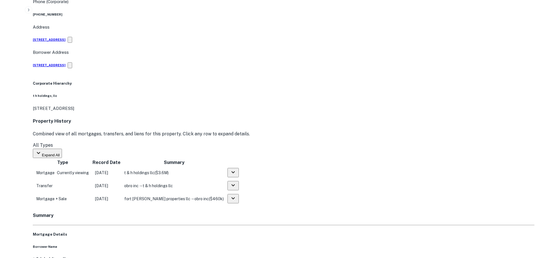
drag, startPoint x: 483, startPoint y: 196, endPoint x: 398, endPoint y: 157, distance: 93.5
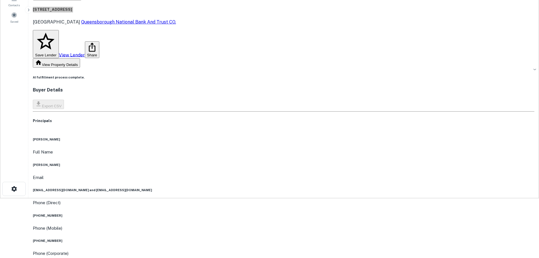
scroll to position [57, 0]
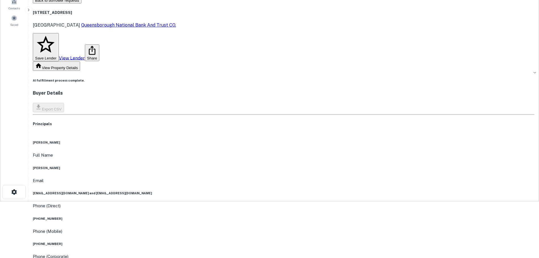
click at [258, 202] on div "Phone (Direct) [PHONE_NUMBER]" at bounding box center [284, 211] width 502 height 18
click at [258, 216] on h6 "[PHONE_NUMBER]" at bounding box center [284, 218] width 502 height 5
click at [256, 228] on div "Phone (Mobile) [PHONE_NUMBER]" at bounding box center [284, 237] width 502 height 18
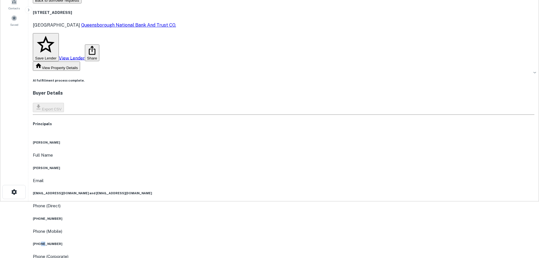
click at [256, 228] on div "Phone (Mobile) [PHONE_NUMBER]" at bounding box center [284, 237] width 502 height 18
drag, startPoint x: 269, startPoint y: 115, endPoint x: 268, endPoint y: 109, distance: 5.7
click at [269, 216] on h6 "[PHONE_NUMBER]" at bounding box center [284, 218] width 502 height 5
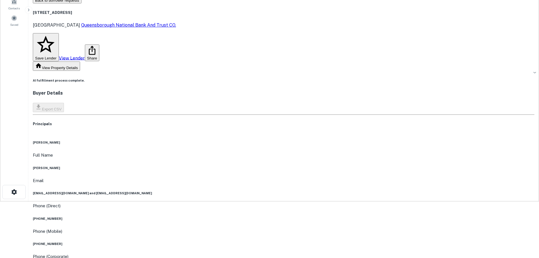
click at [268, 216] on h6 "[PHONE_NUMBER]" at bounding box center [284, 218] width 502 height 5
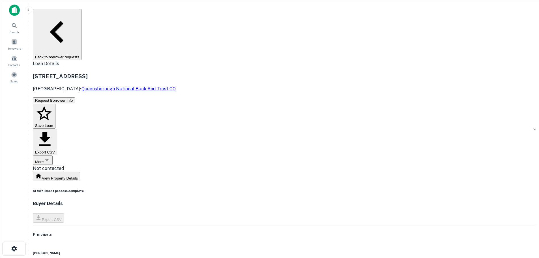
click at [82, 16] on button "Back to borrower requests" at bounding box center [57, 34] width 49 height 51
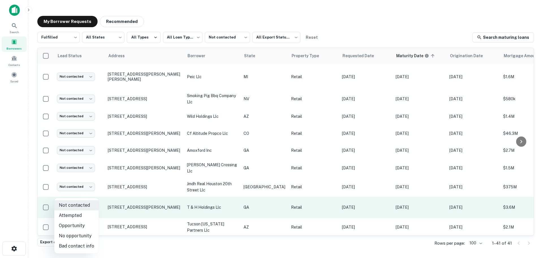
click at [89, 208] on body "**********" at bounding box center [271, 129] width 543 height 258
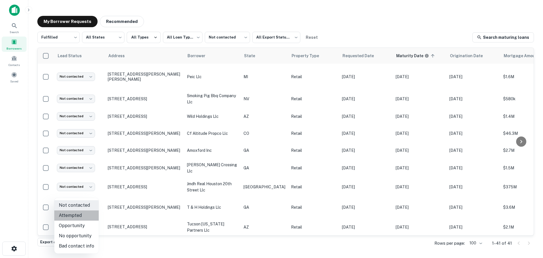
click at [83, 212] on li "Attempted" at bounding box center [76, 215] width 44 height 10
type input "*********"
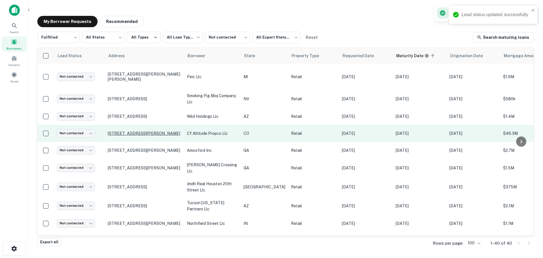
click at [161, 131] on p "[STREET_ADDRESS][PERSON_NAME]" at bounding box center [145, 133] width 74 height 5
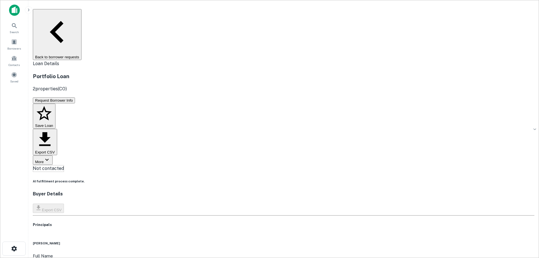
click at [82, 12] on button "Back to borrower requests" at bounding box center [57, 34] width 49 height 51
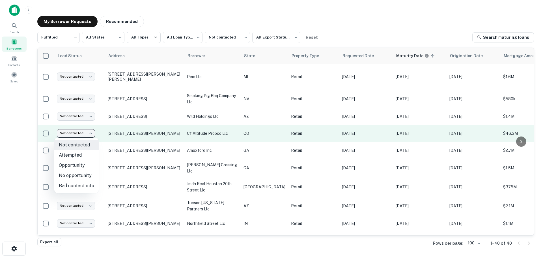
click at [84, 131] on body "**********" at bounding box center [271, 129] width 543 height 258
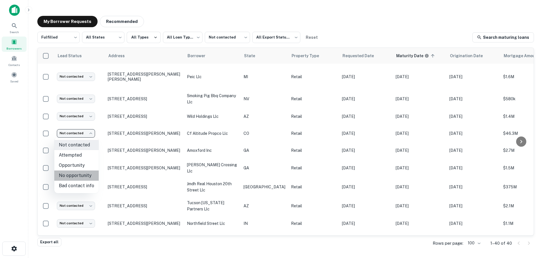
click at [85, 179] on li "No opportunity" at bounding box center [76, 175] width 44 height 10
type input "**********"
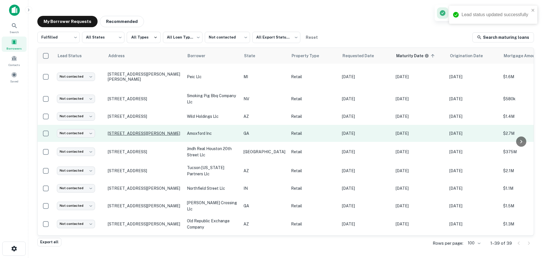
click at [156, 134] on p "[STREET_ADDRESS][PERSON_NAME]" at bounding box center [145, 133] width 74 height 5
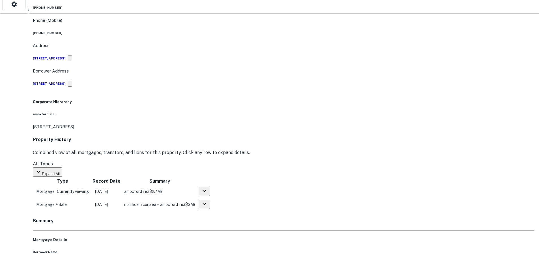
scroll to position [255, 0]
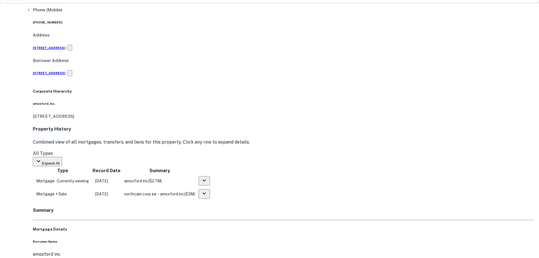
drag, startPoint x: 486, startPoint y: 209, endPoint x: 414, endPoint y: 168, distance: 83.1
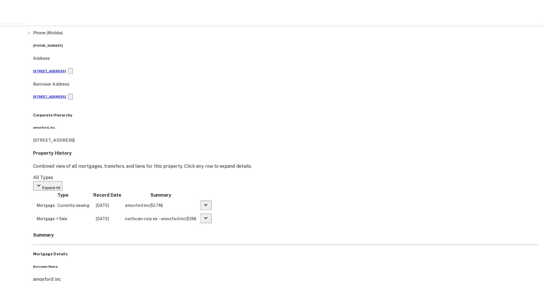
scroll to position [303, 0]
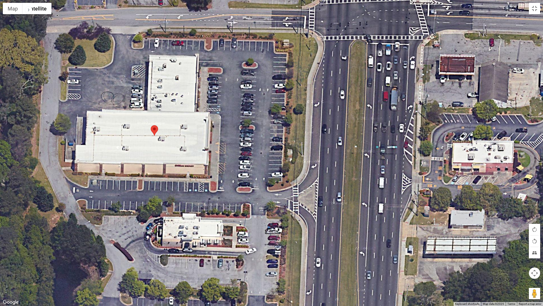
drag, startPoint x: 231, startPoint y: 98, endPoint x: 258, endPoint y: 181, distance: 87.2
click at [258, 181] on div "Loading..." at bounding box center [271, 153] width 543 height 306
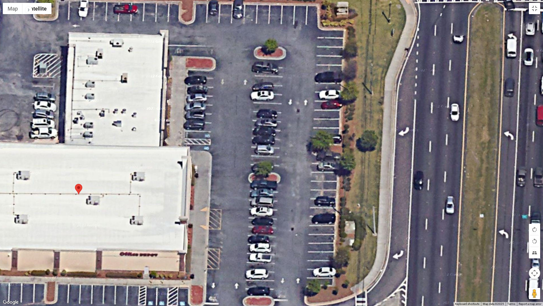
drag, startPoint x: 247, startPoint y: 181, endPoint x: 271, endPoint y: 278, distance: 100.8
click at [268, 258] on div "Loading..." at bounding box center [271, 153] width 543 height 306
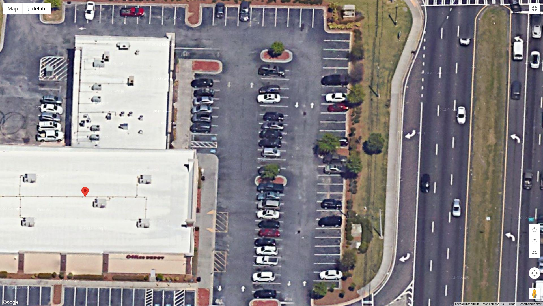
drag, startPoint x: 531, startPoint y: 292, endPoint x: 282, endPoint y: 211, distance: 262.1
click at [282, 211] on div "Loading... Map Terrain Satellite Labels Keyboard shortcuts Map Data Map data ©2…" at bounding box center [271, 153] width 543 height 306
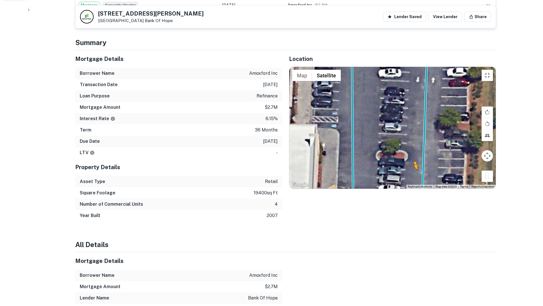
drag, startPoint x: 537, startPoint y: 290, endPoint x: 292, endPoint y: 200, distance: 260.1
click at [292, 188] on div "To activate drag with keyboard, press Alt + Enter. Once in keyboard drag state,…" at bounding box center [393, 128] width 207 height 122
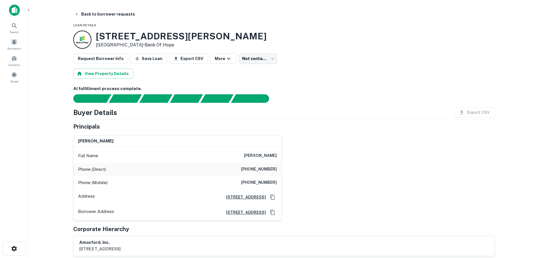
click at [265, 172] on h6 "[PHONE_NUMBER]" at bounding box center [259, 169] width 36 height 7
copy h6 "[PHONE_NUMBER]"
click at [254, 188] on div "Phone (Mobile) (513) 593-4431" at bounding box center [178, 183] width 208 height 14
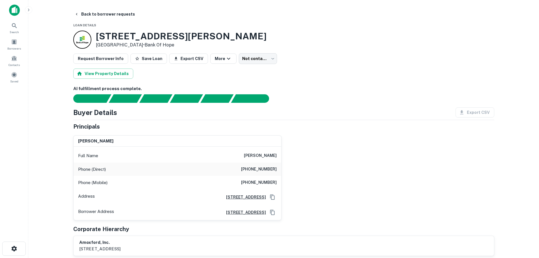
click at [256, 188] on div "Phone (Mobile) (513) 593-4431" at bounding box center [178, 183] width 208 height 14
copy h6 "[PHONE_NUMBER]"
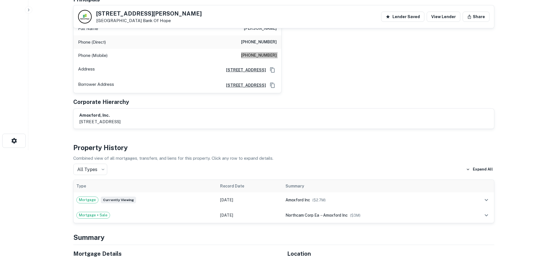
scroll to position [57, 0]
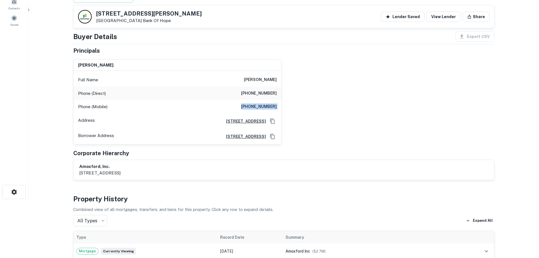
click at [263, 105] on h6 "[PHONE_NUMBER]" at bounding box center [259, 106] width 36 height 7
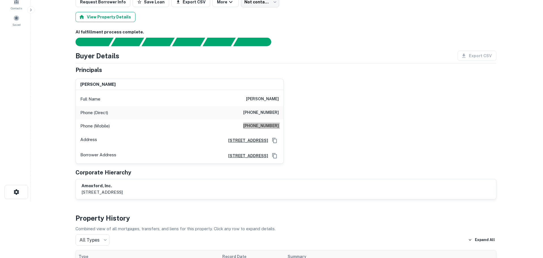
scroll to position [0, 0]
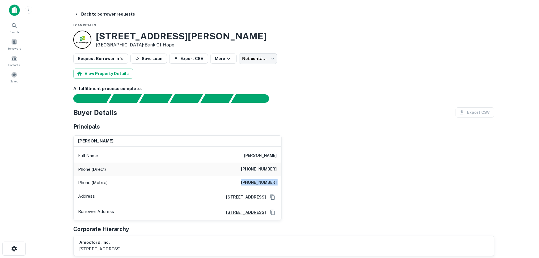
drag, startPoint x: 102, startPoint y: 10, endPoint x: 107, endPoint y: 49, distance: 39.0
click at [102, 10] on button "Back to borrower requests" at bounding box center [104, 14] width 65 height 10
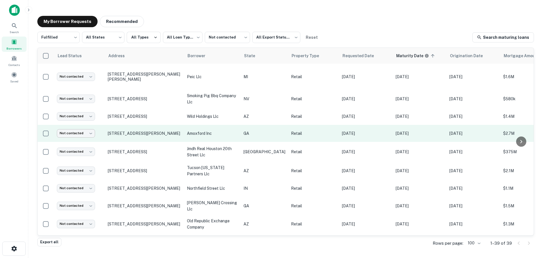
click at [81, 135] on body "**********" at bounding box center [271, 129] width 543 height 258
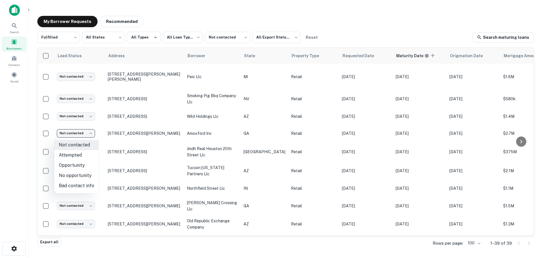
click at [80, 155] on li "Attempted" at bounding box center [76, 155] width 44 height 10
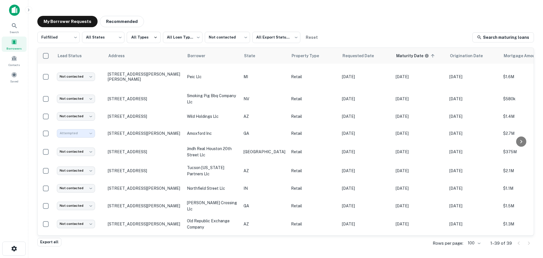
type input "*********"
